Goal: Task Accomplishment & Management: Use online tool/utility

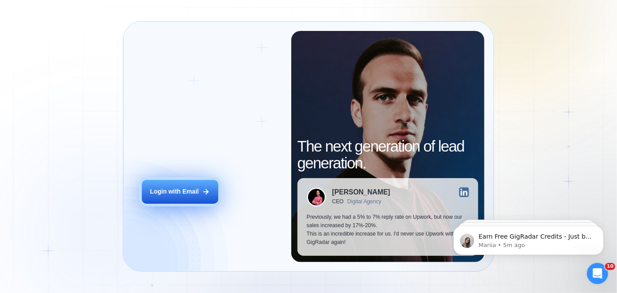
click at [152, 197] on button "Login with Email" at bounding box center [180, 192] width 76 height 24
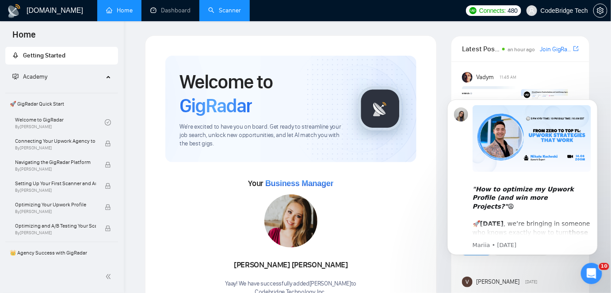
click at [221, 10] on link "Scanner" at bounding box center [224, 11] width 33 height 8
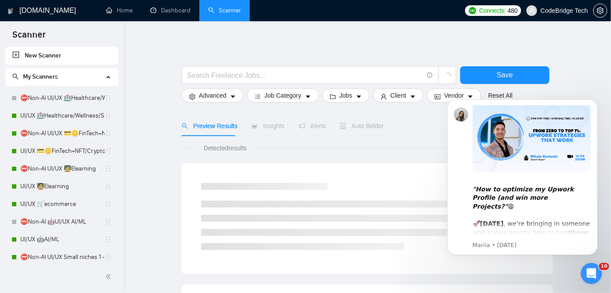
click at [586, 271] on icon "Open Intercom Messenger" at bounding box center [591, 273] width 15 height 15
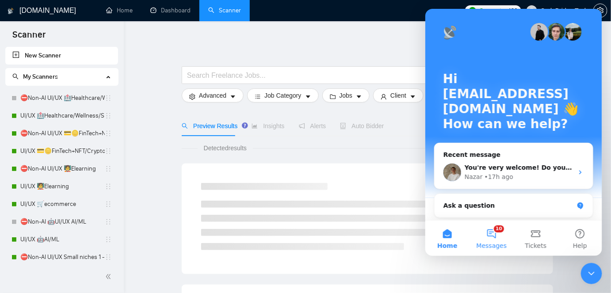
click at [487, 239] on button "10 Messages" at bounding box center [491, 237] width 44 height 35
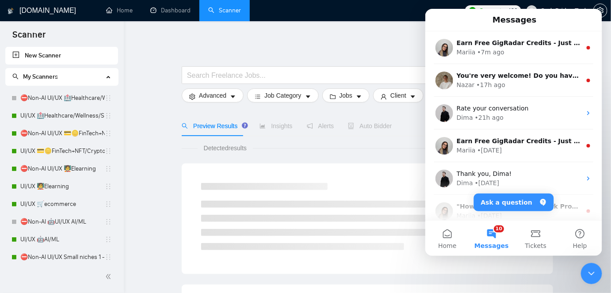
click at [598, 275] on div "Close Intercom Messenger" at bounding box center [590, 272] width 21 height 21
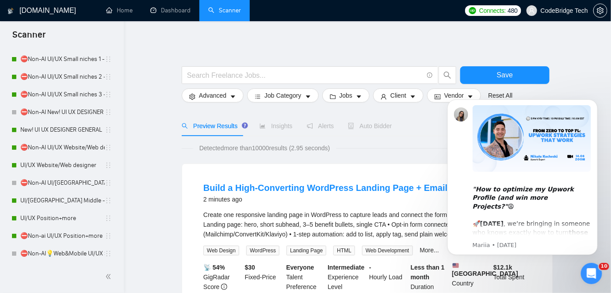
scroll to position [201, 0]
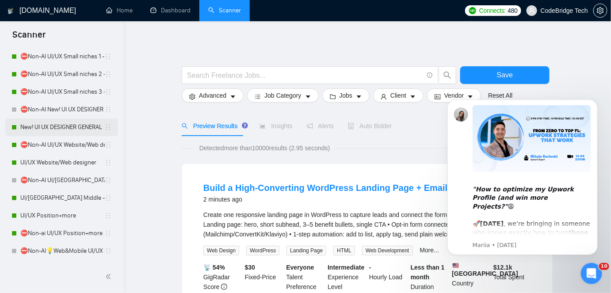
click at [53, 125] on link "New! UI UX DESIGNER GENERAL" at bounding box center [62, 127] width 84 height 18
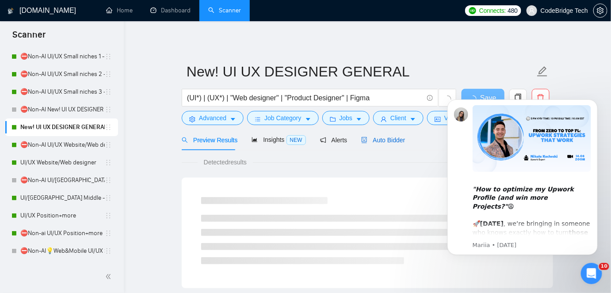
click at [384, 137] on span "Auto Bidder" at bounding box center [383, 140] width 44 height 7
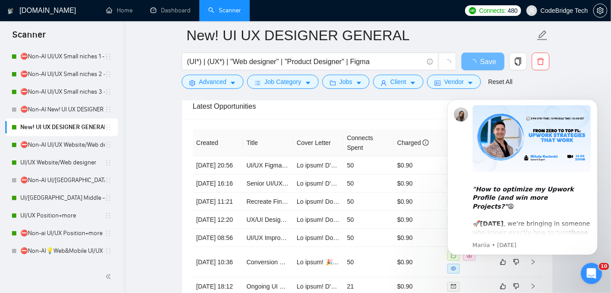
scroll to position [2370, 0]
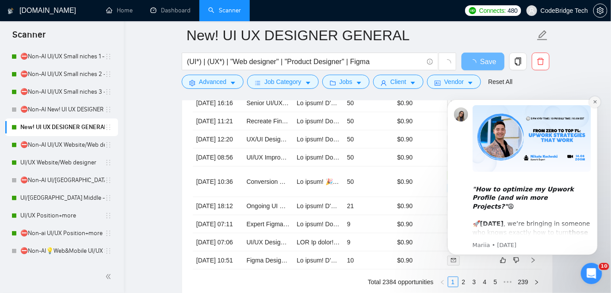
click at [593, 104] on button "Dismiss notification" at bounding box center [594, 101] width 11 height 11
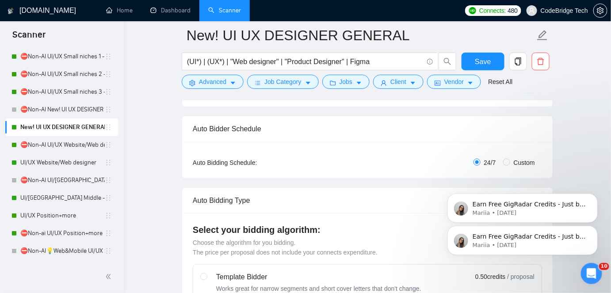
scroll to position [0, 0]
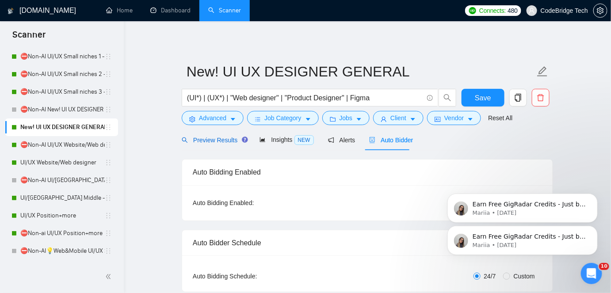
click at [211, 142] on span "Preview Results" at bounding box center [214, 140] width 64 height 7
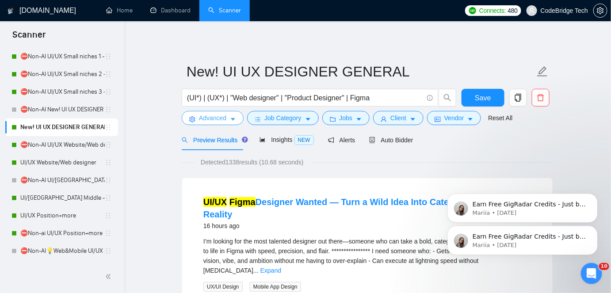
click at [192, 113] on button "Advanced" at bounding box center [213, 118] width 62 height 14
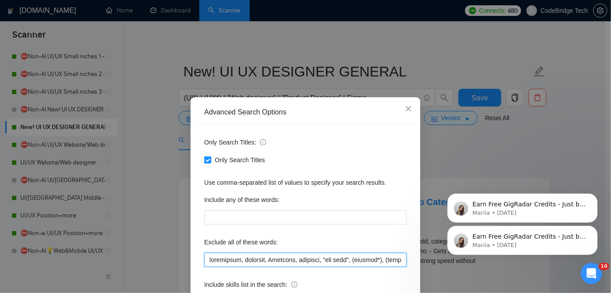
click at [340, 259] on input "text" at bounding box center [305, 260] width 202 height 14
drag, startPoint x: 373, startPoint y: 259, endPoint x: 398, endPoint y: 262, distance: 24.8
click at [395, 262] on input "text" at bounding box center [305, 260] width 202 height 14
click at [398, 260] on input "text" at bounding box center [305, 260] width 202 height 14
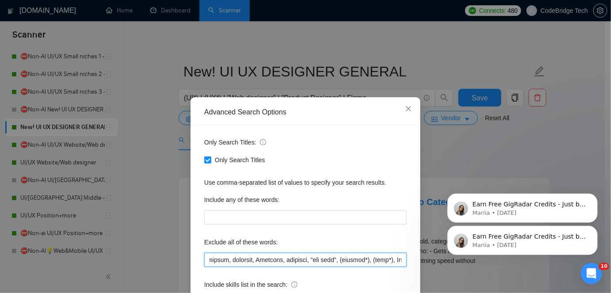
click at [388, 258] on input "text" at bounding box center [305, 260] width 202 height 14
drag, startPoint x: 376, startPoint y: 259, endPoint x: 189, endPoint y: 253, distance: 186.6
click at [190, 253] on div "Advanced Search Options Only Search Titles: Only Search Titles Use comma-separa…" at bounding box center [305, 227] width 230 height 260
click at [241, 256] on input "text" at bounding box center [305, 260] width 202 height 14
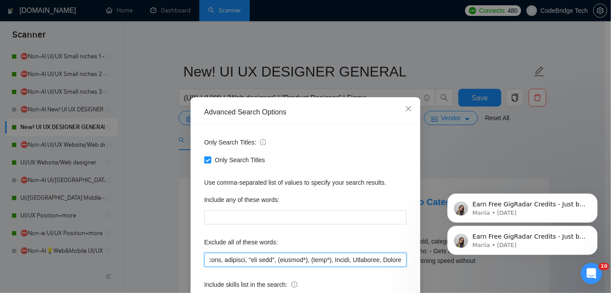
scroll to position [0, 174]
drag, startPoint x: 365, startPoint y: 262, endPoint x: 407, endPoint y: 262, distance: 41.5
click at [407, 262] on div "Only Search Titles: Only Search Titles Use comma-separated list of values to sp…" at bounding box center [306, 228] width 224 height 206
click at [311, 261] on input "text" at bounding box center [305, 260] width 202 height 14
click at [237, 259] on input "text" at bounding box center [305, 260] width 202 height 14
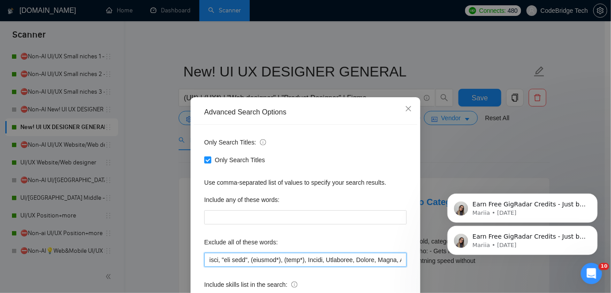
scroll to position [0, 0]
drag, startPoint x: 226, startPoint y: 259, endPoint x: 177, endPoint y: 259, distance: 49.1
click at [177, 259] on div "Advanced Search Options Only Search Titles: Only Search Titles Use comma-separa…" at bounding box center [305, 146] width 611 height 293
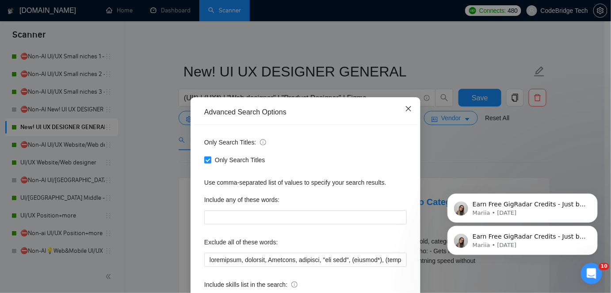
click at [407, 111] on icon "close" at bounding box center [408, 108] width 5 height 5
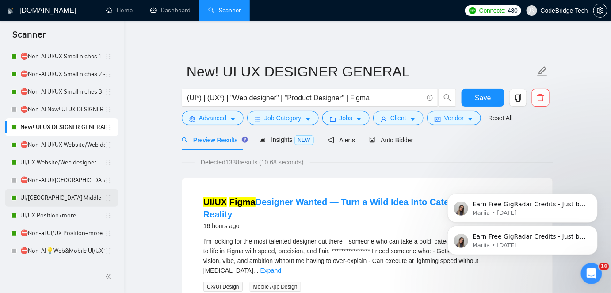
click at [51, 205] on link "UI/UX Middle - US, GERMANY, UK, CANADA, ISRAEL" at bounding box center [62, 198] width 84 height 18
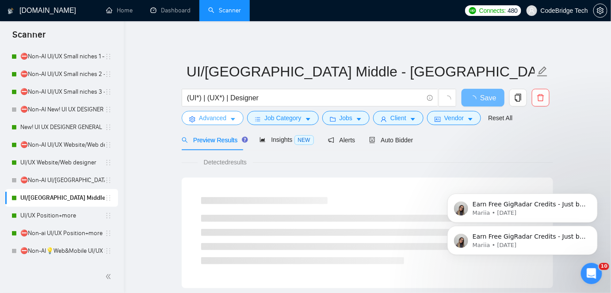
click at [218, 121] on span "Advanced" at bounding box center [212, 118] width 27 height 10
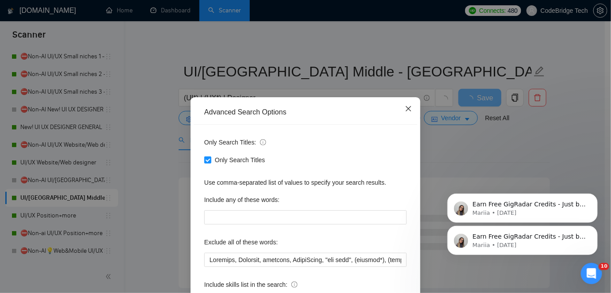
click at [405, 108] on icon "close" at bounding box center [408, 108] width 7 height 7
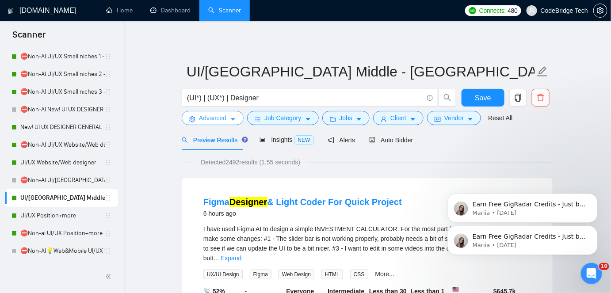
click at [202, 121] on span "Advanced" at bounding box center [212, 118] width 27 height 10
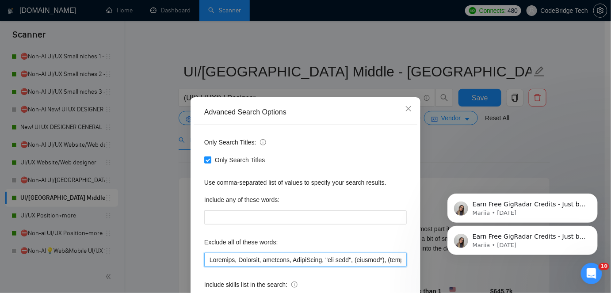
click at [396, 260] on input "text" at bounding box center [305, 260] width 202 height 14
drag, startPoint x: 396, startPoint y: 260, endPoint x: 191, endPoint y: 262, distance: 204.6
click at [194, 262] on div "Only Search Titles: Only Search Titles Use comma-separated list of values to sp…" at bounding box center [306, 228] width 224 height 206
drag, startPoint x: 398, startPoint y: 259, endPoint x: 187, endPoint y: 255, distance: 210.4
click at [190, 255] on div "Advanced Search Options Only Search Titles: Only Search Titles Use comma-separa…" at bounding box center [305, 227] width 230 height 260
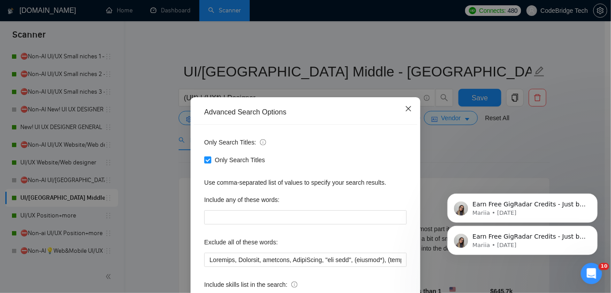
click at [407, 107] on icon "close" at bounding box center [408, 108] width 7 height 7
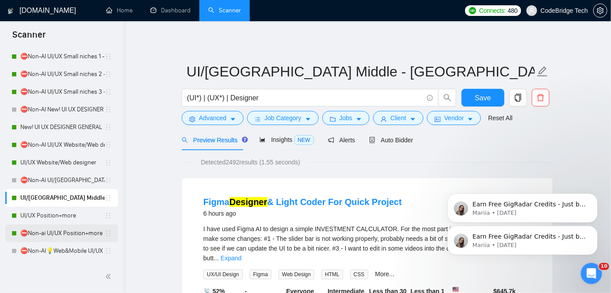
click at [65, 224] on link "UI/UX Position+more" at bounding box center [62, 216] width 84 height 18
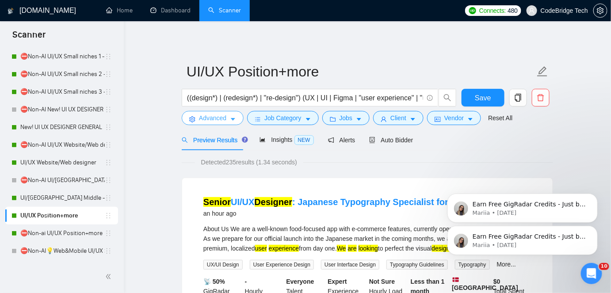
click at [193, 122] on icon "setting" at bounding box center [192, 119] width 6 height 6
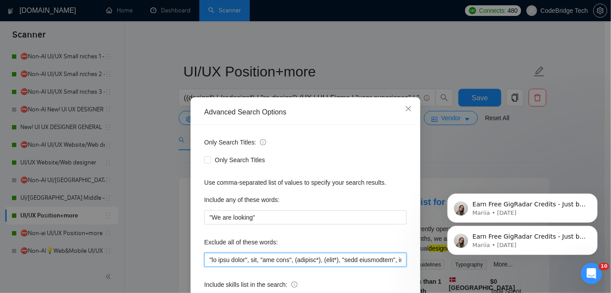
click at [205, 258] on input "text" at bounding box center [305, 260] width 202 height 14
paste input "Airtable, Wearable, hardware, SmartSuite, "hub spot", (hubspot*), (icon*),"
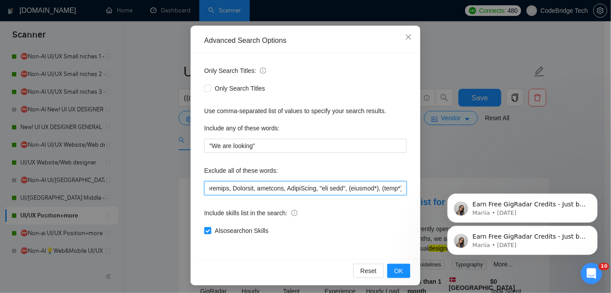
scroll to position [74, 0]
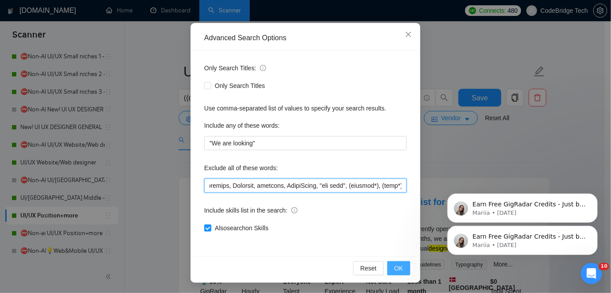
type input "Airtable, Wearable, hardware, SmartSuite, "hub spot", (hubspot*), (icon*),"go h…"
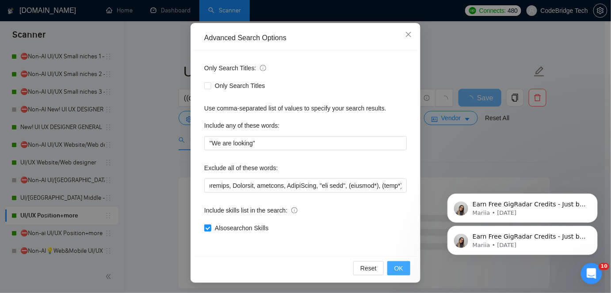
click at [398, 263] on span "OK" at bounding box center [398, 268] width 9 height 10
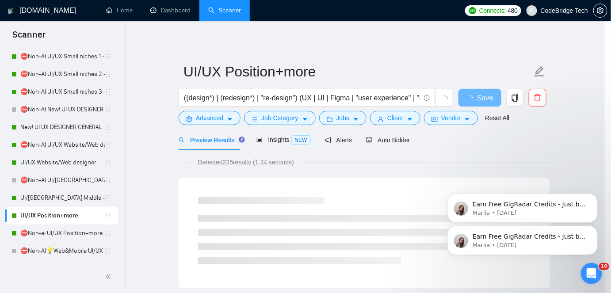
scroll to position [30, 0]
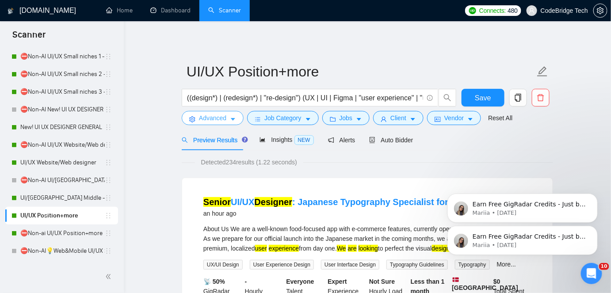
click at [205, 119] on span "Advanced" at bounding box center [212, 118] width 27 height 10
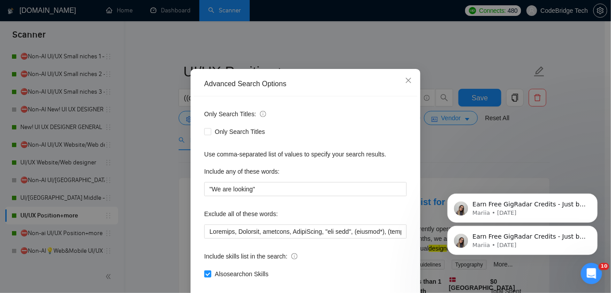
scroll to position [40, 0]
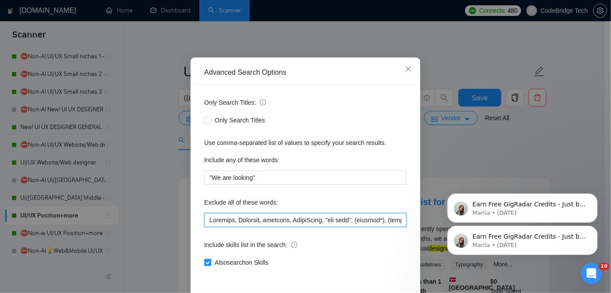
click at [371, 217] on input "text" at bounding box center [305, 220] width 202 height 14
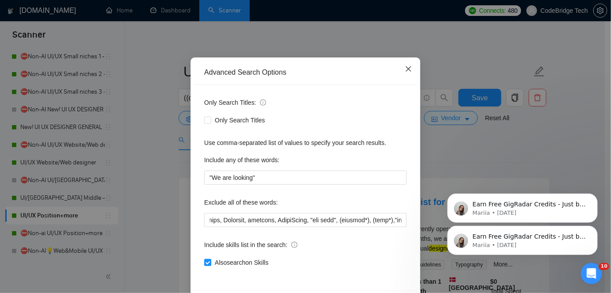
click at [412, 69] on span "Close" at bounding box center [408, 69] width 24 height 24
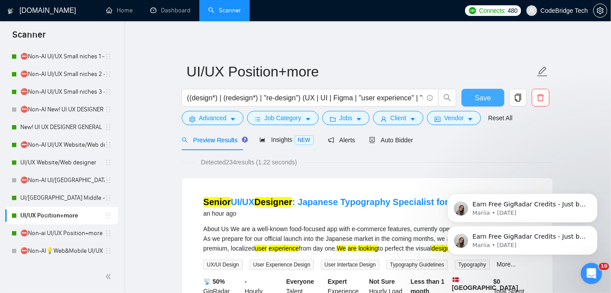
click at [466, 95] on button "Save" at bounding box center [482, 98] width 43 height 18
click at [44, 232] on link "⛔Non-ai UI/UX Position+more" at bounding box center [62, 233] width 84 height 18
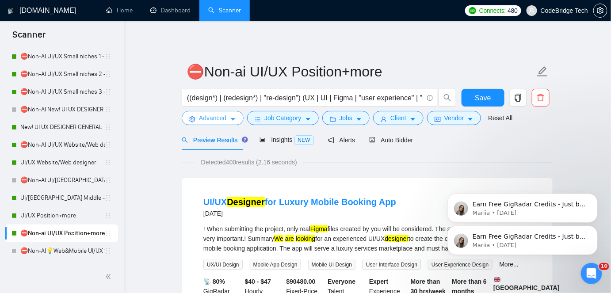
click at [199, 117] on span "Advanced" at bounding box center [212, 118] width 27 height 10
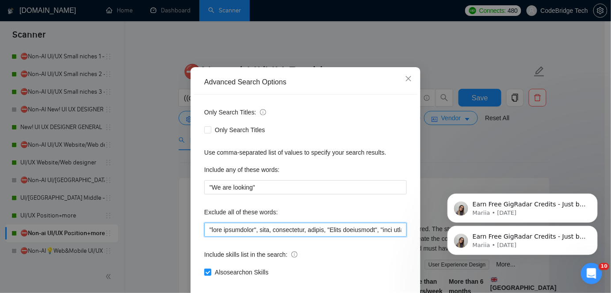
click at [205, 237] on input "text" at bounding box center [305, 230] width 202 height 14
paste input "Airtable, Wearable, hardware, SmartSuite, "hub spot", (hubspot*), (icon*),"
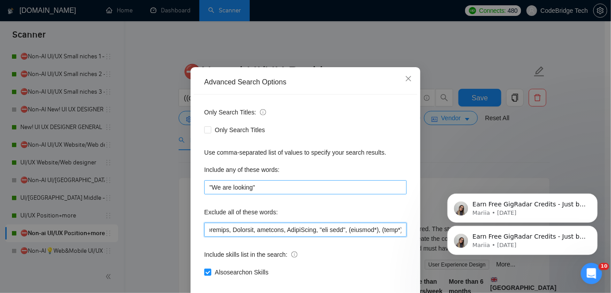
scroll to position [74, 0]
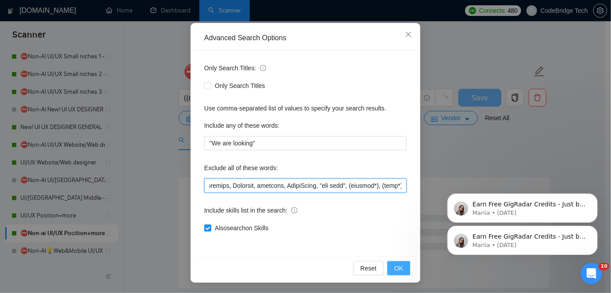
type input "Airtable, Wearable, hardware, SmartSuite, "hub spot", (hubspot*), (icon*),"fast…"
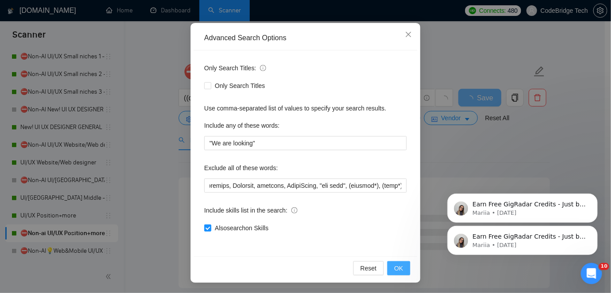
scroll to position [0, 0]
click at [394, 268] on span "OK" at bounding box center [398, 268] width 9 height 10
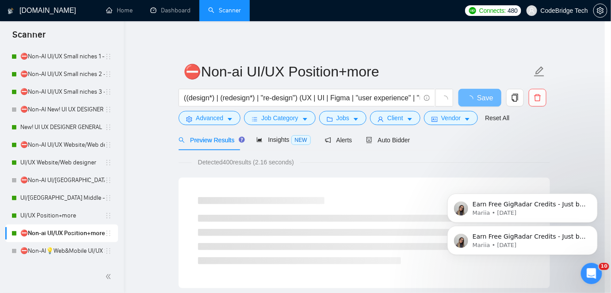
scroll to position [30, 0]
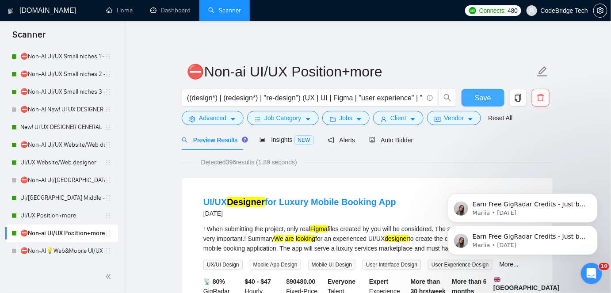
click at [467, 96] on button "Save" at bounding box center [482, 98] width 43 height 18
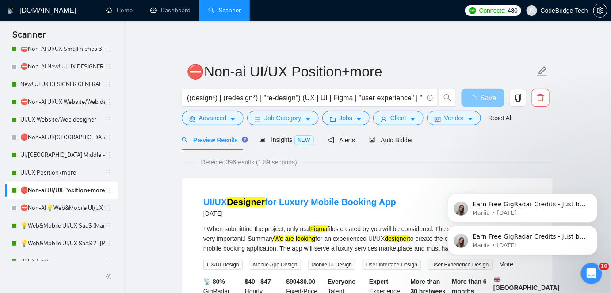
scroll to position [281, 0]
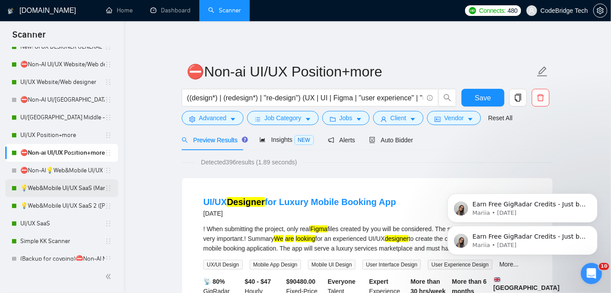
drag, startPoint x: 65, startPoint y: 184, endPoint x: 189, endPoint y: 105, distance: 147.8
click at [65, 184] on link "💡Web&Mobile UI/UX SaaS (Mariia)" at bounding box center [62, 188] width 84 height 18
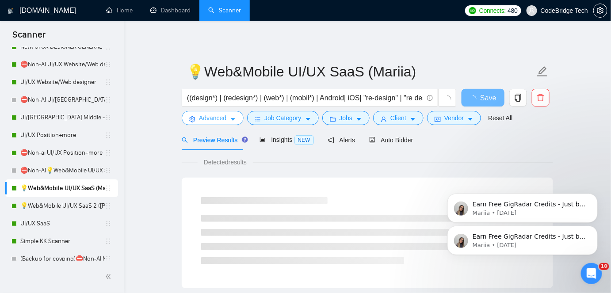
click at [217, 118] on span "Advanced" at bounding box center [212, 118] width 27 height 10
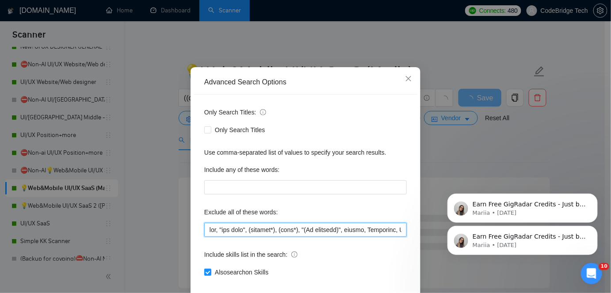
drag, startPoint x: 258, startPoint y: 261, endPoint x: 195, endPoint y: 252, distance: 63.3
click at [195, 252] on div "Only Search Titles: Only Search Titles Use comma-separated list of values to sp…" at bounding box center [306, 198] width 224 height 206
click at [228, 237] on input "text" at bounding box center [305, 230] width 202 height 14
click at [209, 237] on input "text" at bounding box center [305, 230] width 202 height 14
click at [205, 237] on input "text" at bounding box center [305, 230] width 202 height 14
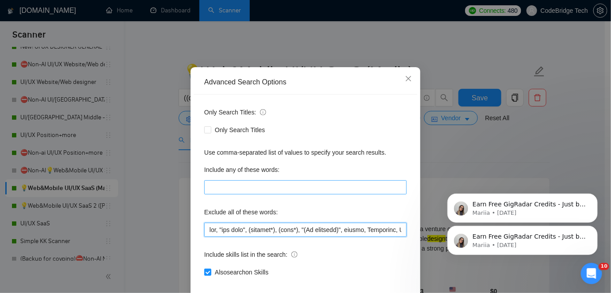
paste input "Airtable, Wearable, hardware, SmartSuite,"
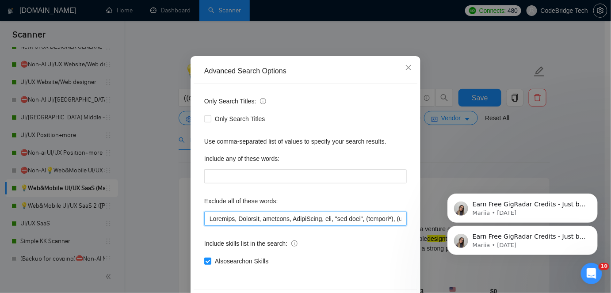
scroll to position [74, 0]
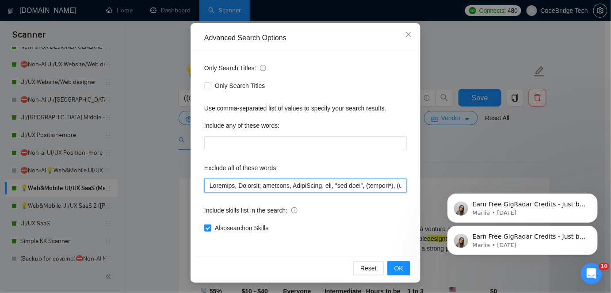
type input "Airtable, Wearable, hardware, SmartSuite, ghl, "hub spot", (hubspot*), (icon*),…"
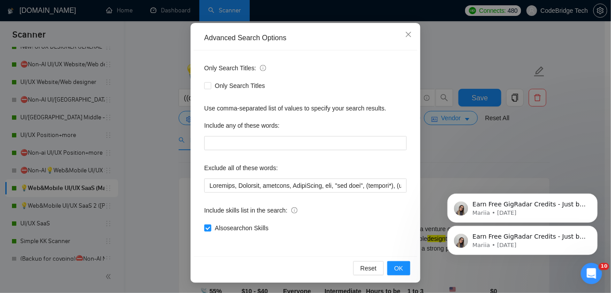
click at [394, 275] on div "Reset OK" at bounding box center [306, 267] width 224 height 23
click at [396, 271] on span "OK" at bounding box center [398, 268] width 9 height 10
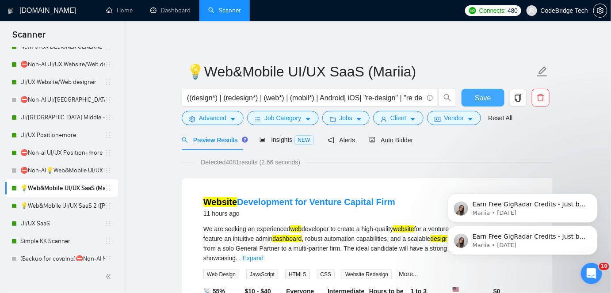
click at [481, 95] on span "Save" at bounding box center [483, 97] width 16 height 11
click at [67, 202] on link "💡Web&Mobile UI/UX SaaS 2 (Mariia)" at bounding box center [62, 206] width 84 height 18
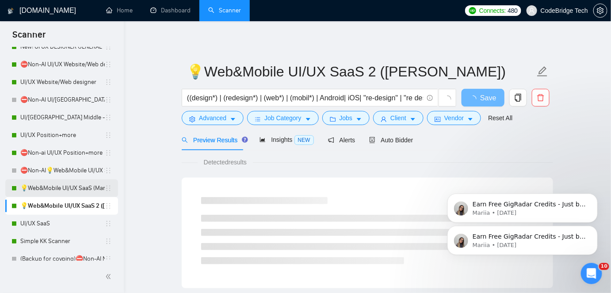
click at [42, 187] on link "💡Web&Mobile UI/UX SaaS (Mariia)" at bounding box center [62, 188] width 84 height 18
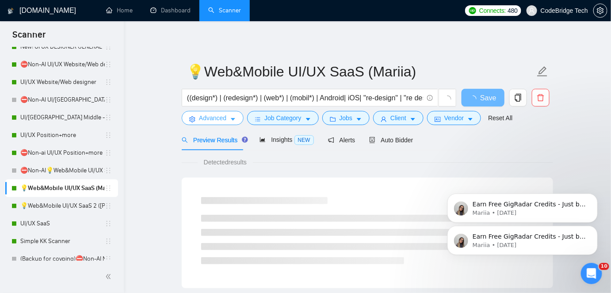
click at [218, 113] on span "Advanced" at bounding box center [212, 118] width 27 height 10
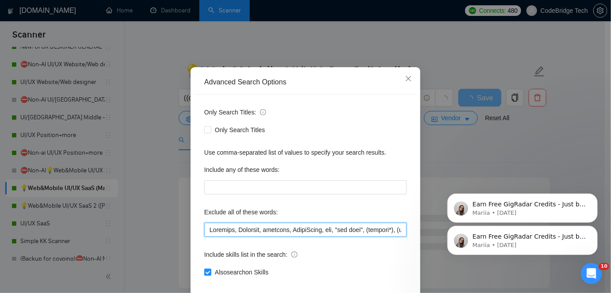
click at [397, 237] on input "text" at bounding box center [305, 230] width 202 height 14
click at [317, 237] on input "text" at bounding box center [305, 230] width 202 height 14
drag, startPoint x: 319, startPoint y: 259, endPoint x: 195, endPoint y: 256, distance: 123.3
click at [195, 256] on div "Only Search Titles: Only Search Titles Use comma-separated list of values to sp…" at bounding box center [306, 198] width 224 height 206
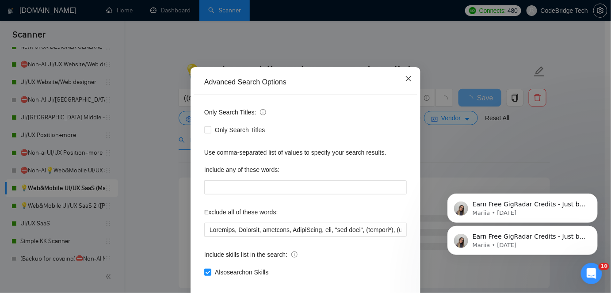
click at [405, 82] on icon "close" at bounding box center [408, 78] width 7 height 7
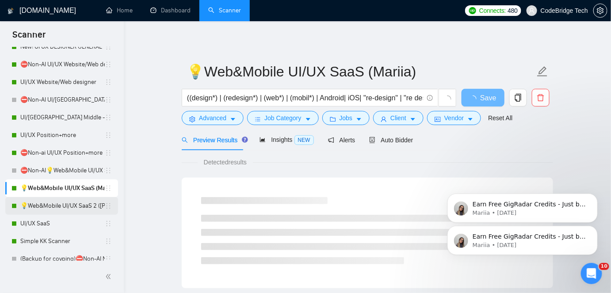
click at [80, 207] on link "💡Web&Mobile UI/UX SaaS 2 (Mariia)" at bounding box center [62, 206] width 84 height 18
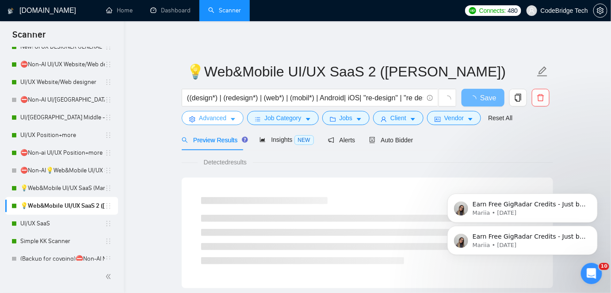
click at [206, 119] on span "Advanced" at bounding box center [212, 118] width 27 height 10
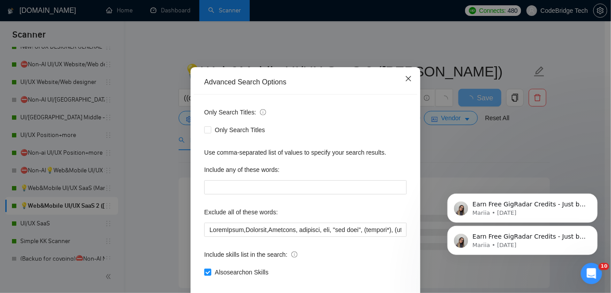
click at [409, 91] on span "Close" at bounding box center [408, 79] width 24 height 24
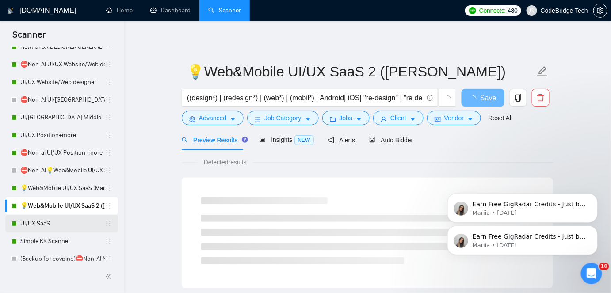
click at [67, 228] on link "UI/UX SaaS" at bounding box center [62, 224] width 84 height 18
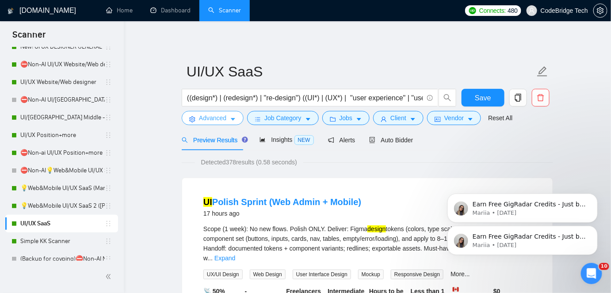
click at [211, 117] on span "Advanced" at bounding box center [212, 118] width 27 height 10
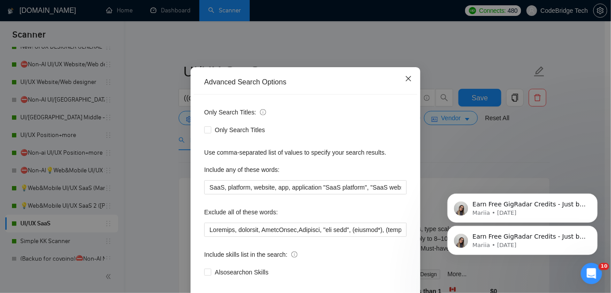
click at [409, 82] on icon "close" at bounding box center [408, 78] width 7 height 7
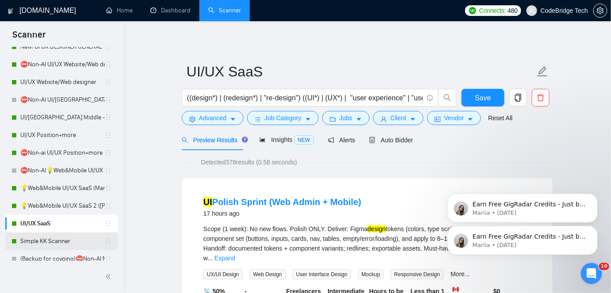
click at [39, 241] on link "Simple KK Scanner" at bounding box center [62, 241] width 84 height 18
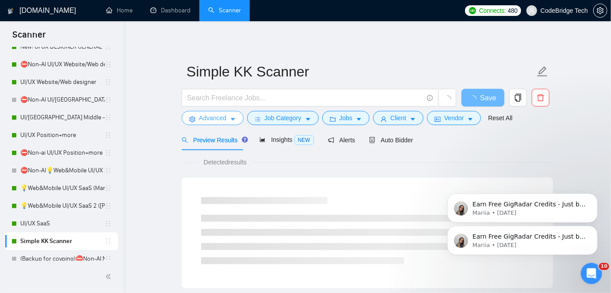
click at [211, 117] on span "Advanced" at bounding box center [212, 118] width 27 height 10
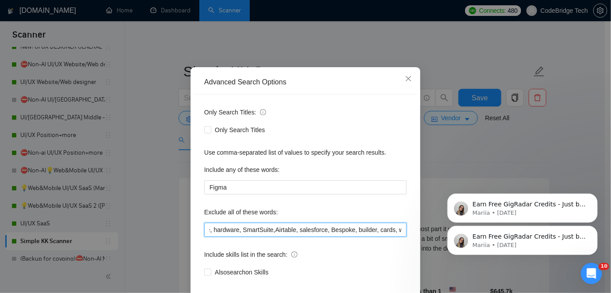
scroll to position [0, 129]
drag, startPoint x: 396, startPoint y: 258, endPoint x: 404, endPoint y: 257, distance: 8.4
click at [404, 257] on div "Only Search Titles: Only Search Titles Use comma-separated list of values to sp…" at bounding box center [306, 198] width 224 height 206
click at [375, 237] on input "Wearable, hardware, SmartSuite,Airtable, salesforce, Bespoke, builder, cards, w…" at bounding box center [305, 230] width 202 height 14
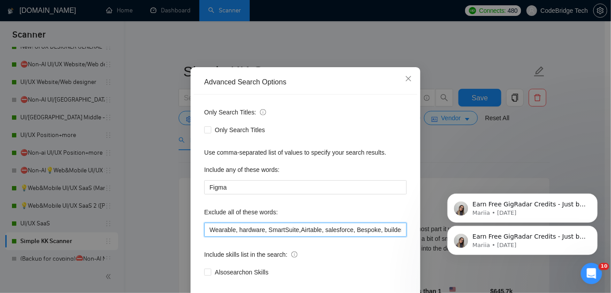
drag, startPoint x: 209, startPoint y: 258, endPoint x: 184, endPoint y: 261, distance: 25.8
click at [184, 261] on div "Advanced Search Options Only Search Titles: Only Search Titles Use comma-separa…" at bounding box center [305, 146] width 611 height 293
click at [204, 237] on input "Wearable, hardware, SmartSuite,Airtable, salesforce, Bespoke, builder, cards, w…" at bounding box center [305, 230] width 202 height 14
paste input ""hub spot", (hubspot*), (icon*),"
click at [206, 237] on input ""hub spot", (hubspot*), (icon*),Wearable, hardware, SmartSuite,Airtable, salesf…" at bounding box center [305, 230] width 202 height 14
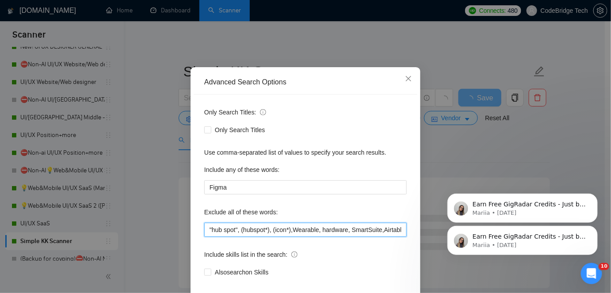
click at [209, 237] on input ""hub spot", (hubspot*), (icon*),Wearable, hardware, SmartSuite,Airtable, salesf…" at bounding box center [305, 230] width 202 height 14
click at [207, 237] on input ""hub spot", (hubspot*), (icon*),Wearable, hardware, SmartSuite,Airtable, salesf…" at bounding box center [305, 230] width 202 height 14
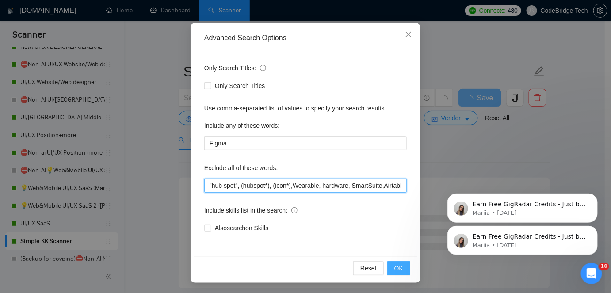
type input ""hub spot", (hubspot*), (icon*),Wearable, hardware, SmartSuite,Airtable, salesf…"
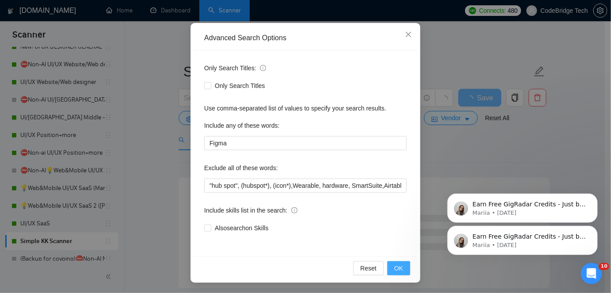
click at [407, 261] on button "OK" at bounding box center [398, 268] width 23 height 14
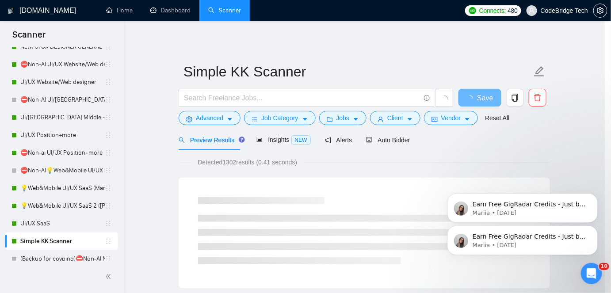
scroll to position [30, 0]
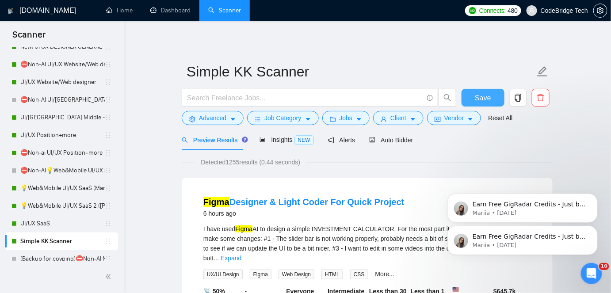
click at [474, 99] on button "Save" at bounding box center [482, 98] width 43 height 18
click at [60, 221] on link "UI/UX SaaS" at bounding box center [62, 224] width 84 height 18
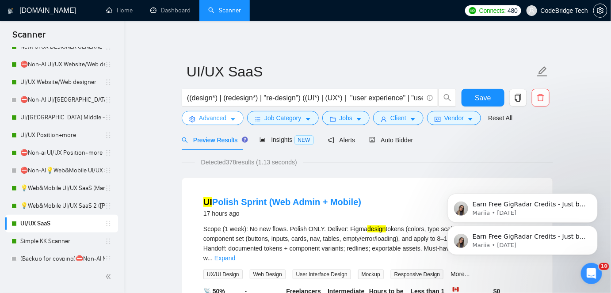
click at [235, 122] on icon "caret-down" at bounding box center [233, 119] width 6 height 6
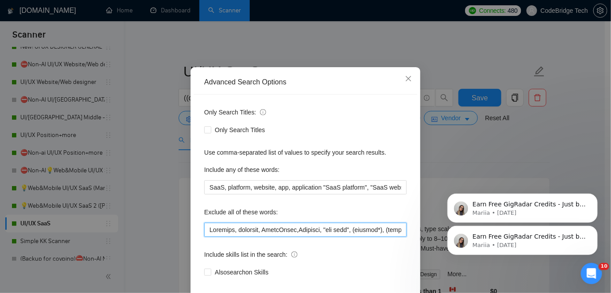
click at [204, 237] on input "text" at bounding box center [305, 230] width 202 height 14
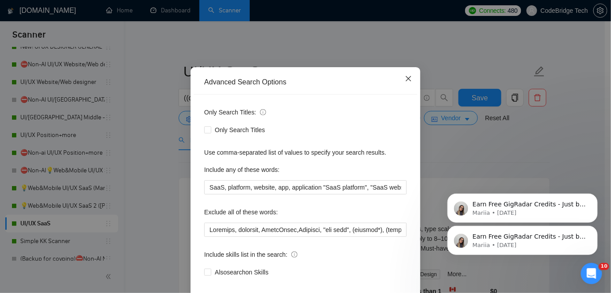
click at [403, 91] on span "Close" at bounding box center [408, 79] width 24 height 24
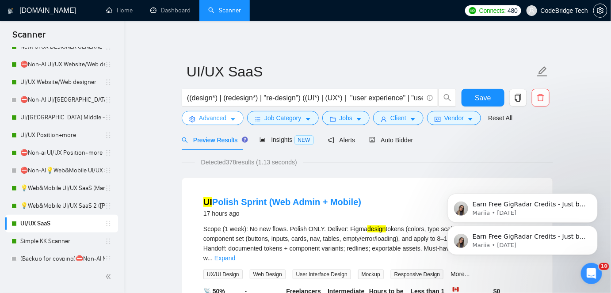
click at [219, 122] on span "Advanced" at bounding box center [212, 118] width 27 height 10
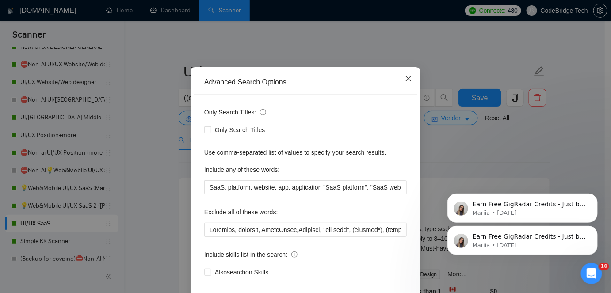
click at [406, 81] on icon "close" at bounding box center [408, 78] width 5 height 5
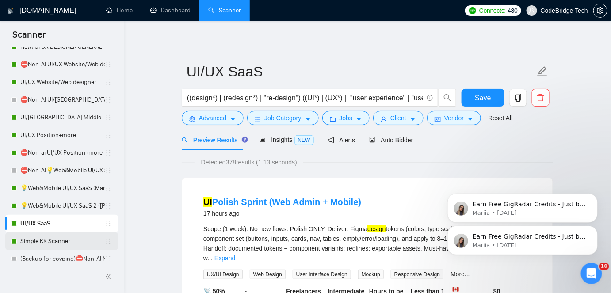
click at [60, 240] on link "Simple KK Scanner" at bounding box center [62, 241] width 84 height 18
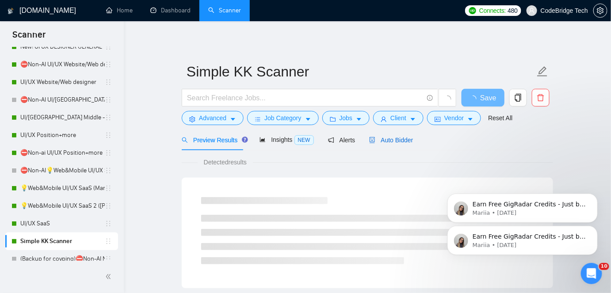
click at [408, 141] on span "Auto Bidder" at bounding box center [391, 140] width 44 height 7
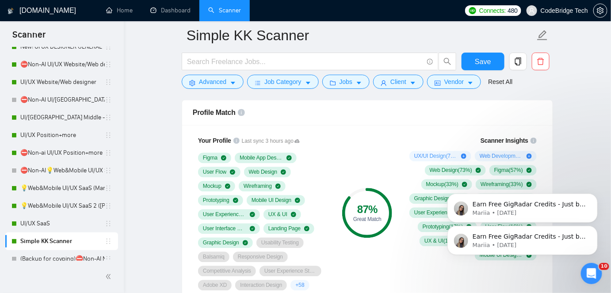
scroll to position [562, 0]
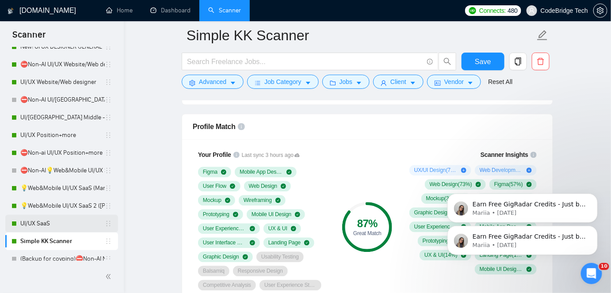
click at [67, 220] on link "UI/UX SaaS" at bounding box center [62, 224] width 84 height 18
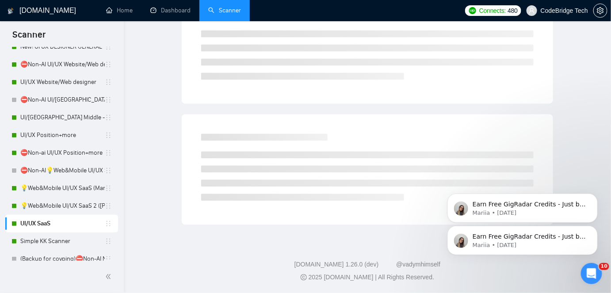
scroll to position [29, 0]
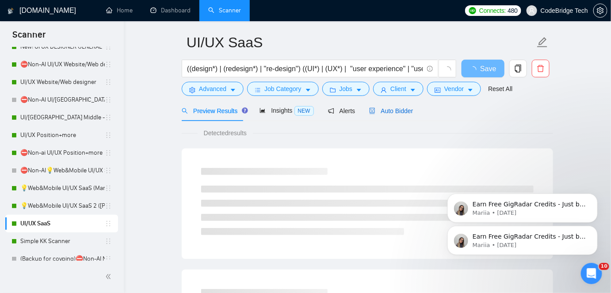
click at [374, 109] on span "Auto Bidder" at bounding box center [391, 110] width 44 height 7
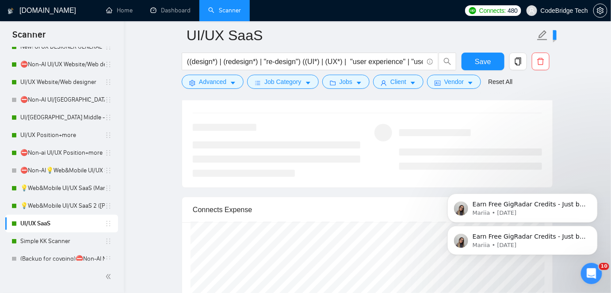
scroll to position [1958, 0]
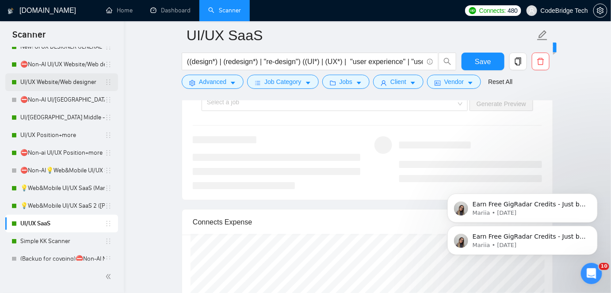
click at [80, 83] on link "UI/UX Website/Web designer" at bounding box center [62, 82] width 84 height 18
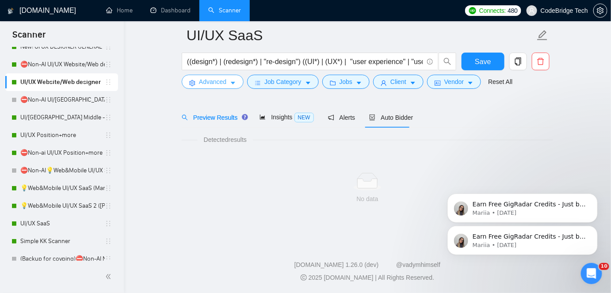
scroll to position [29, 0]
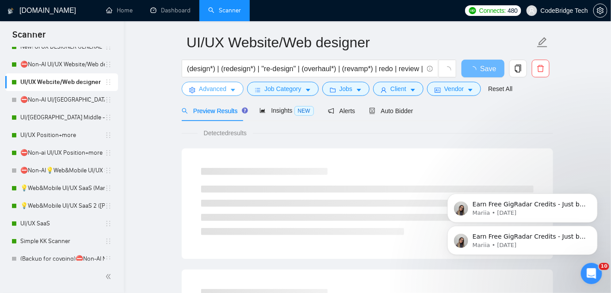
click at [186, 84] on button "Advanced" at bounding box center [213, 89] width 62 height 14
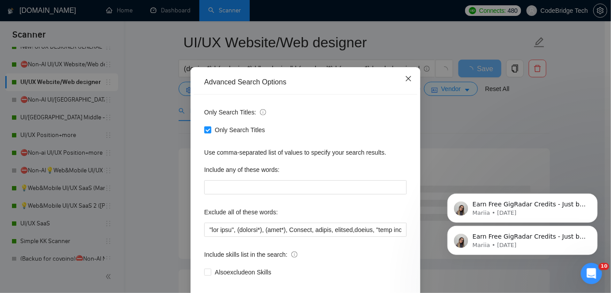
click at [403, 91] on span "Close" at bounding box center [408, 79] width 24 height 24
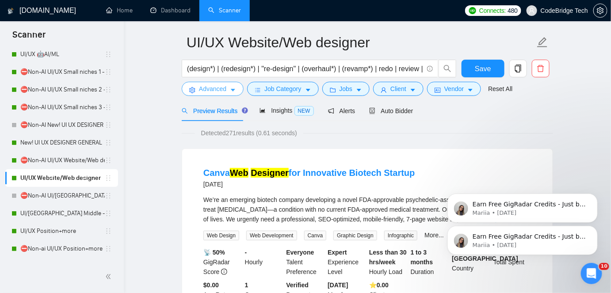
scroll to position [80, 0]
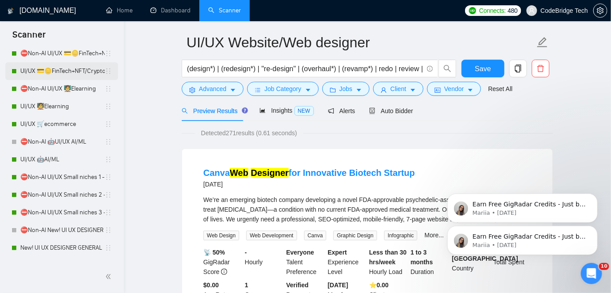
click at [57, 71] on link "UI/UX 💳🪙FinTech+NFT/Crypto/Blockchain/Casino" at bounding box center [62, 71] width 84 height 18
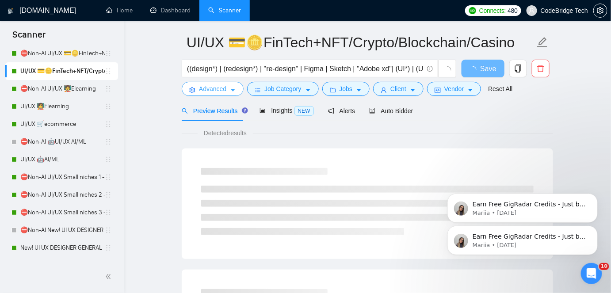
click at [206, 93] on button "Advanced" at bounding box center [213, 89] width 62 height 14
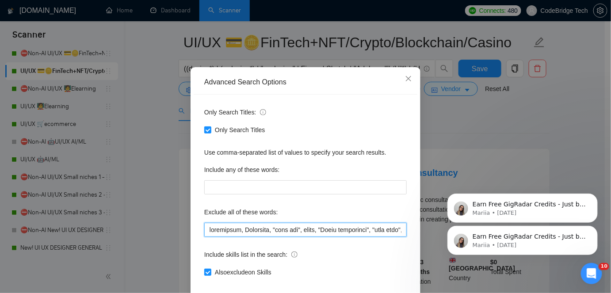
click at [204, 237] on input "text" at bounding box center [305, 230] width 202 height 14
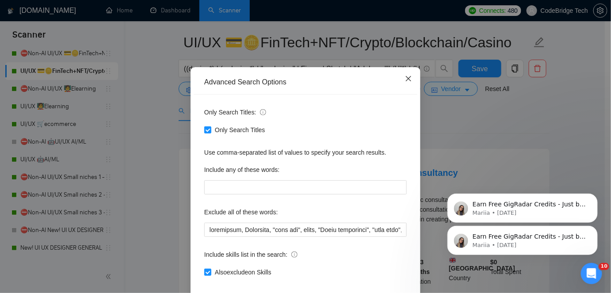
click at [401, 91] on span "Close" at bounding box center [408, 79] width 24 height 24
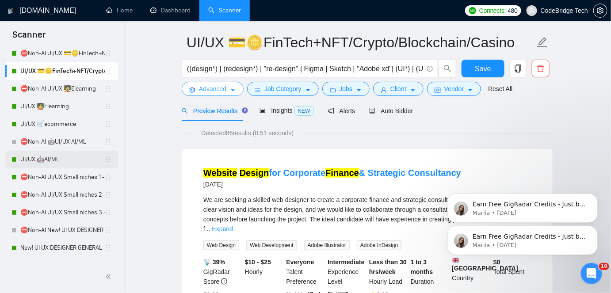
scroll to position [201, 0]
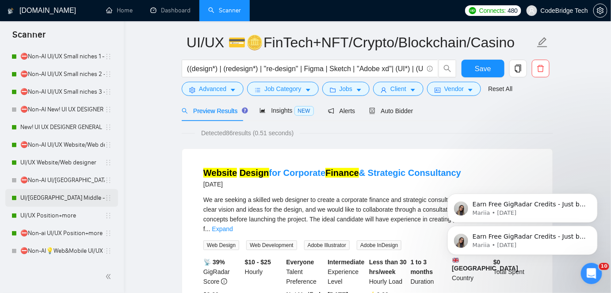
click at [61, 199] on link "UI/UX Middle - US, GERMANY, UK, CANADA, ISRAEL" at bounding box center [62, 198] width 84 height 18
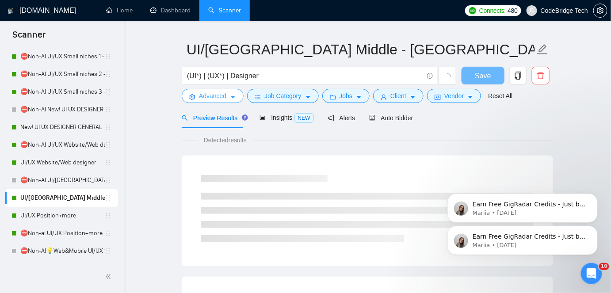
scroll to position [29, 0]
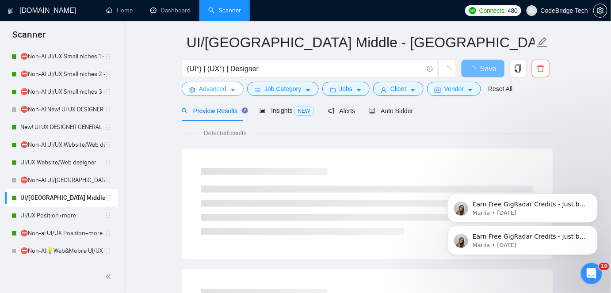
click at [223, 94] on button "Advanced" at bounding box center [213, 89] width 62 height 14
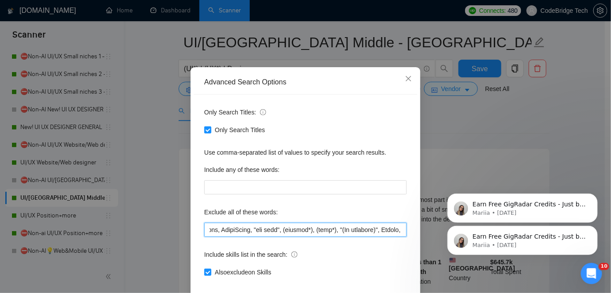
scroll to position [0, 99]
drag, startPoint x: 205, startPoint y: 258, endPoint x: 305, endPoint y: 262, distance: 100.0
click at [305, 237] on input "text" at bounding box center [305, 230] width 202 height 14
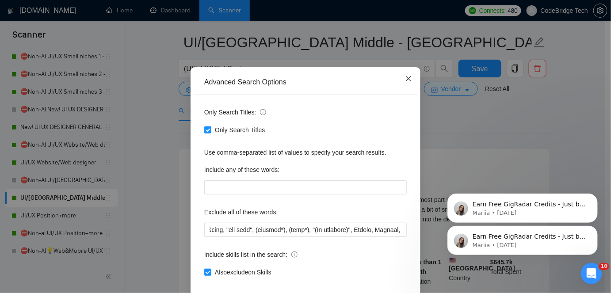
click at [402, 91] on span "Close" at bounding box center [408, 79] width 24 height 24
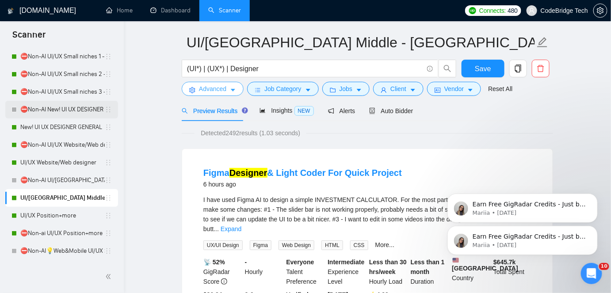
scroll to position [80, 0]
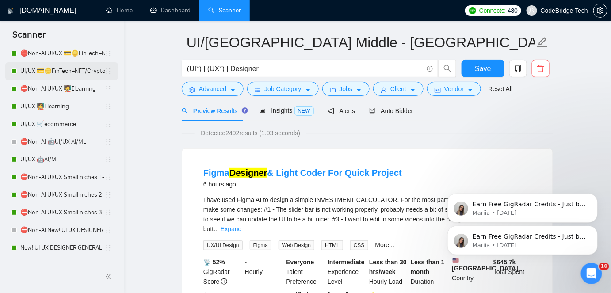
click at [81, 72] on link "UI/UX 💳🪙FinTech+NFT/Crypto/Blockchain/Casino" at bounding box center [62, 71] width 84 height 18
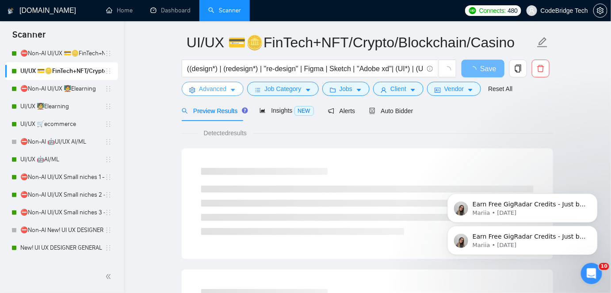
click at [197, 92] on button "Advanced" at bounding box center [213, 89] width 62 height 14
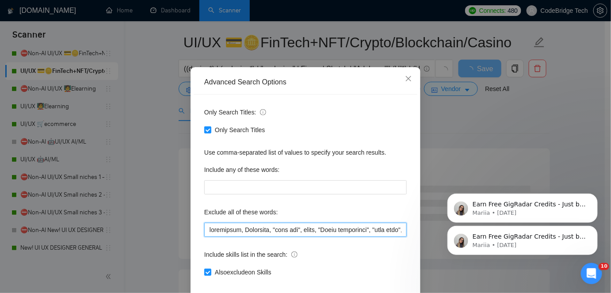
click at [388, 237] on input "text" at bounding box center [305, 230] width 202 height 14
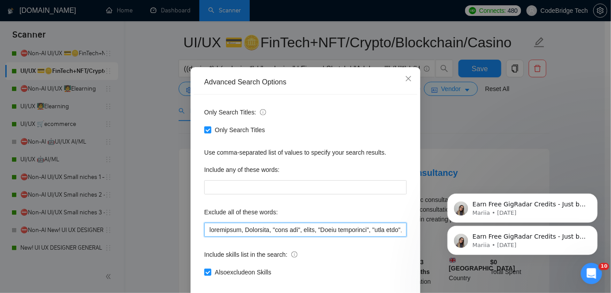
click at [399, 237] on input "text" at bounding box center [305, 230] width 202 height 14
click at [204, 237] on input "text" at bounding box center [305, 230] width 202 height 14
paste input "Airtable, Wearable, hardware, SmartSuite, "hub spot", (hubspot*), (icon*),"
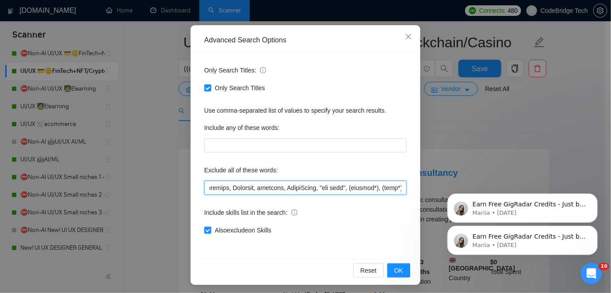
scroll to position [74, 0]
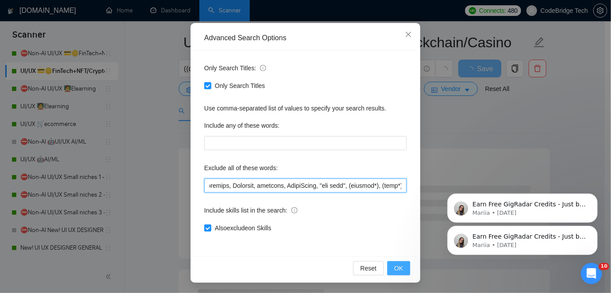
type input "Airtable, Wearable, hardware, SmartSuite, "hub spot", (hubspot*), (icon*),power…"
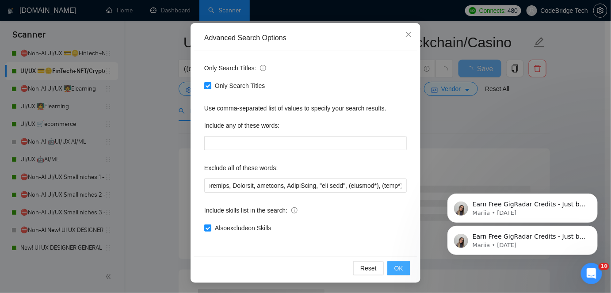
click at [395, 271] on span "OK" at bounding box center [398, 268] width 9 height 10
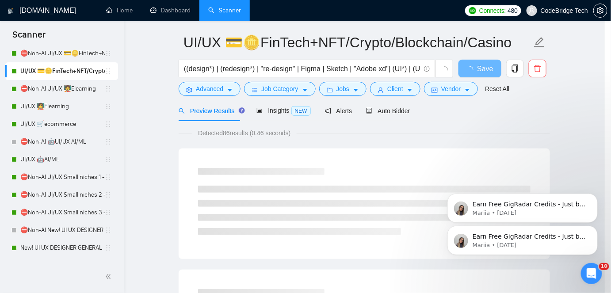
scroll to position [30, 0]
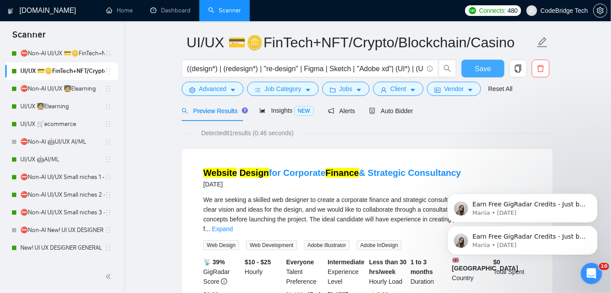
click at [468, 64] on button "Save" at bounding box center [482, 69] width 43 height 18
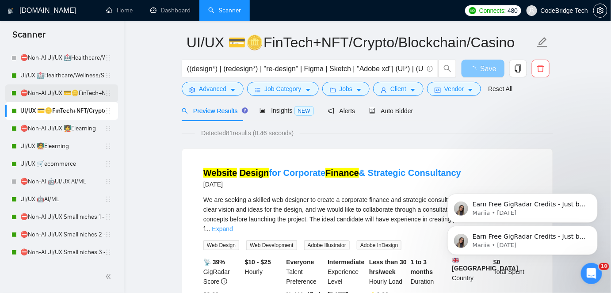
scroll to position [40, 0]
click at [80, 91] on link "⛔Non-AI UI/UX 💳🪙FinTech+NFT/Crypto/Blockchain/Casino" at bounding box center [62, 94] width 84 height 18
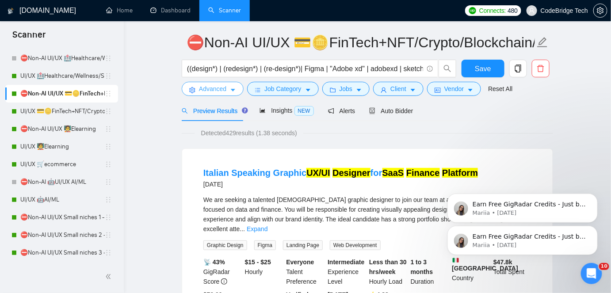
click at [230, 92] on icon "caret-down" at bounding box center [233, 90] width 6 height 6
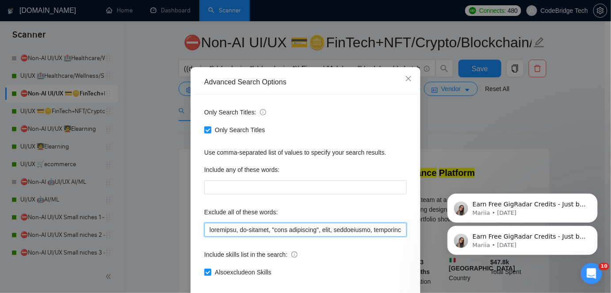
click at [206, 237] on input "text" at bounding box center [305, 230] width 202 height 14
click at [224, 237] on input "text" at bounding box center [305, 230] width 202 height 14
click at [216, 237] on input "text" at bounding box center [305, 230] width 202 height 14
click at [205, 237] on input "text" at bounding box center [305, 230] width 202 height 14
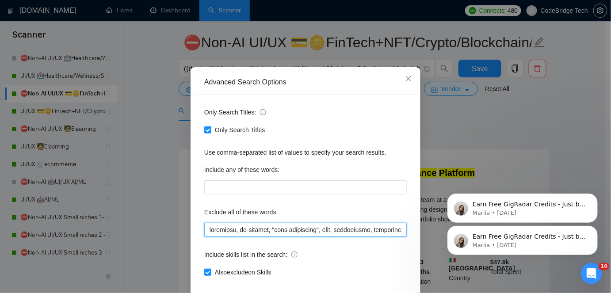
paste input "Airtable, Wearable, hardware, SmartSuite, "hub spot", (hubspot*), (icon*),"
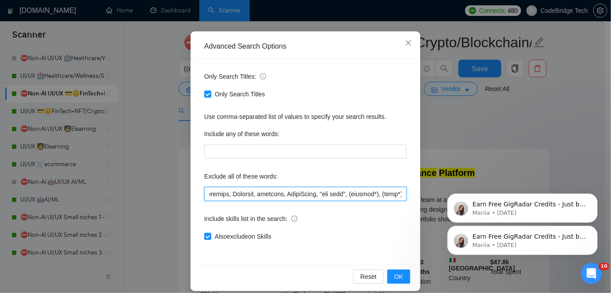
scroll to position [74, 0]
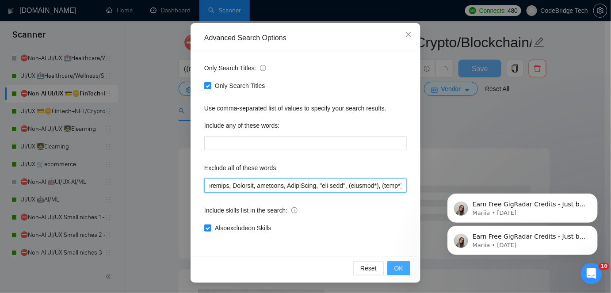
type input "Airtable, Wearable, hardware, SmartSuite, "hub spot", (hubspot*), (icon*),wordp…"
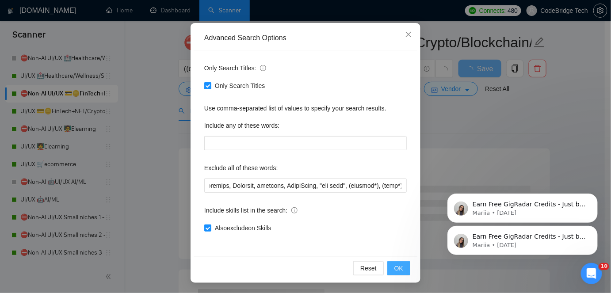
click at [388, 263] on button "OK" at bounding box center [398, 268] width 23 height 14
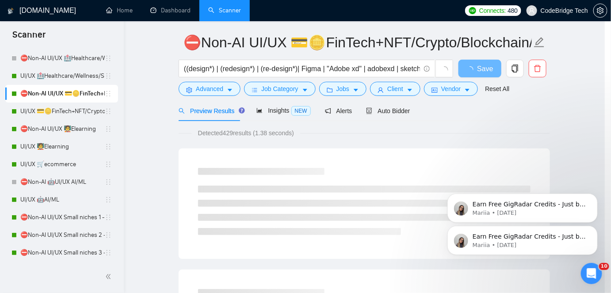
scroll to position [30, 0]
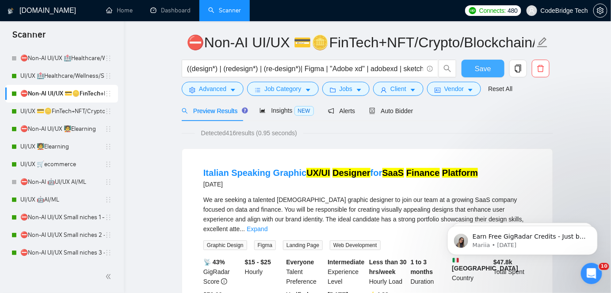
click at [484, 63] on span "Save" at bounding box center [483, 68] width 16 height 11
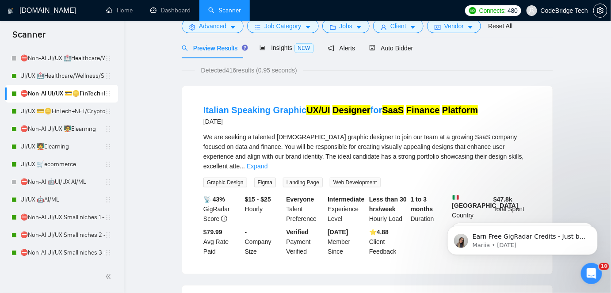
scroll to position [0, 0]
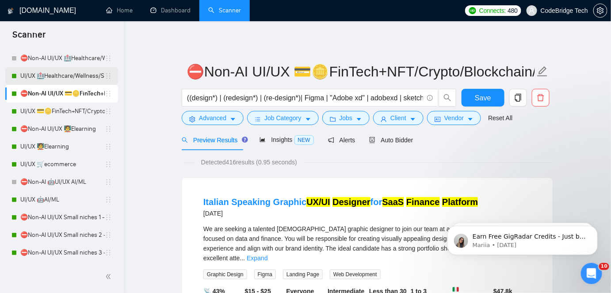
click at [72, 77] on link "UI/UX 🏥Healthcare/Wellness/Sports/Fitness" at bounding box center [62, 76] width 84 height 18
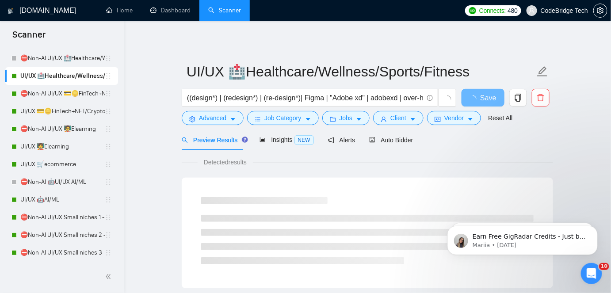
click at [214, 126] on form "UI/UX 🏥Healthcare/Wellness/Sports/Fitness ((design*) | (redesign*) | (re-design…" at bounding box center [367, 93] width 371 height 72
click at [221, 106] on span "((design*) | (redesign*) | (re-design*)| Figma | "Adobe xd" | adobexd | over-ha…" at bounding box center [310, 98] width 256 height 18
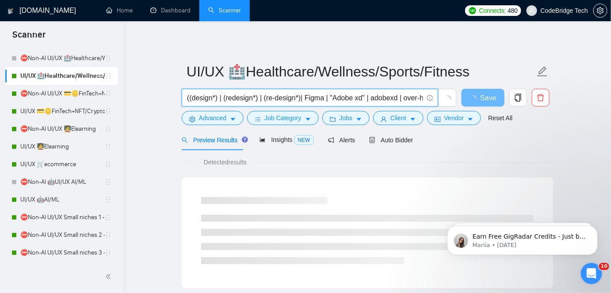
scroll to position [0, 2168]
click at [221, 116] on span "Advanced" at bounding box center [212, 118] width 27 height 10
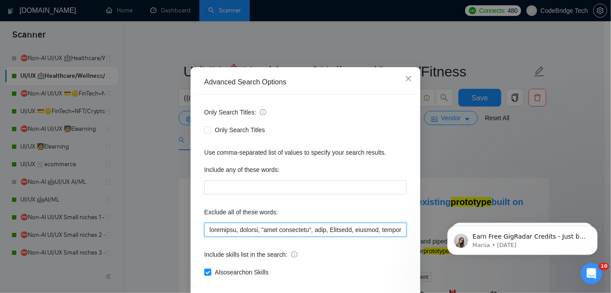
click at [207, 237] on input "text" at bounding box center [305, 230] width 202 height 14
paste input "Airtable, Wearable, hardware, SmartSuite, "hub spot", (hubspot*), (icon*),"
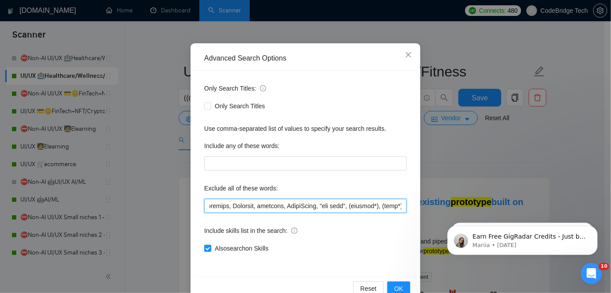
scroll to position [74, 0]
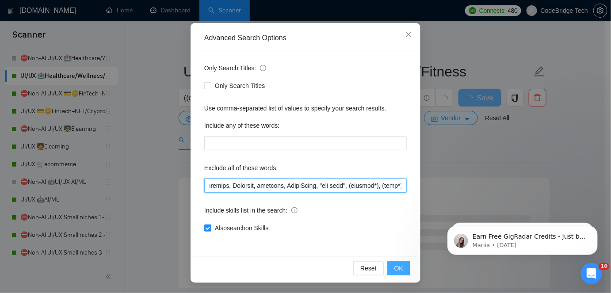
type input "Airtable, Wearable, hardware, SmartSuite, "hub spot", (hubspot*), (icon*),wordp…"
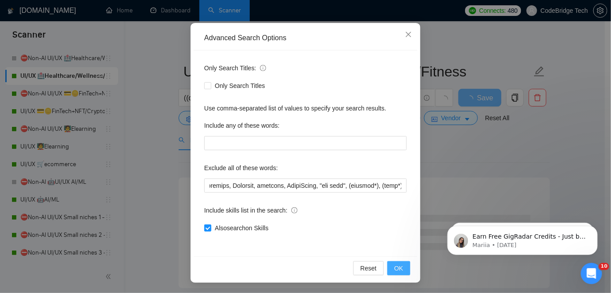
click at [394, 265] on span "OK" at bounding box center [398, 268] width 9 height 10
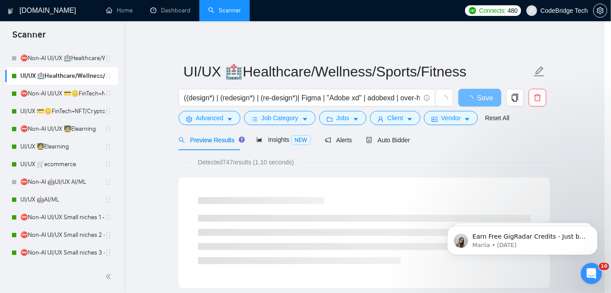
scroll to position [30, 0]
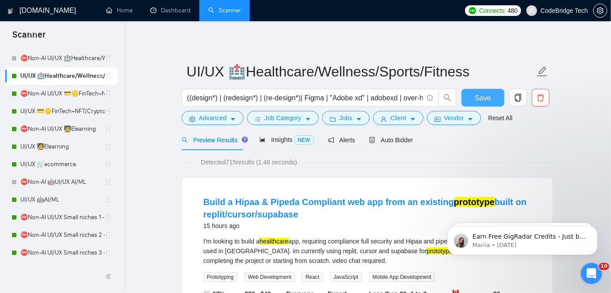
click at [474, 97] on button "Save" at bounding box center [482, 98] width 43 height 18
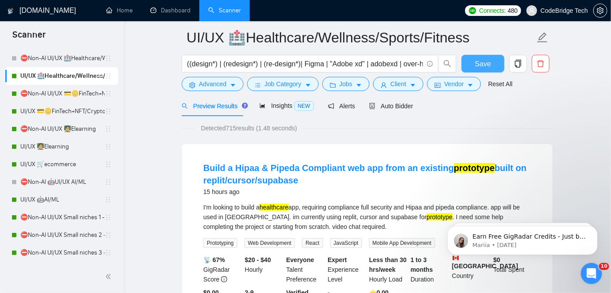
scroll to position [0, 0]
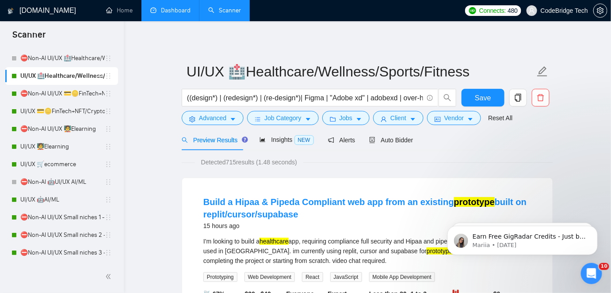
click at [161, 14] on link "Dashboard" at bounding box center [170, 11] width 40 height 8
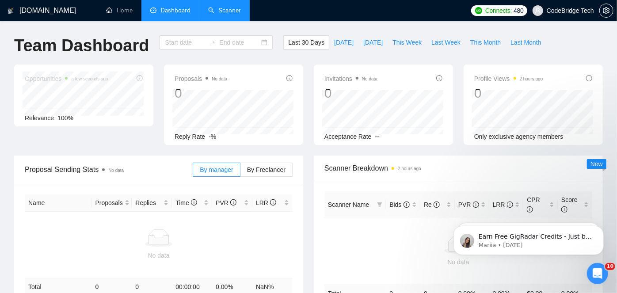
type input "2025-07-15"
type input "2025-08-14"
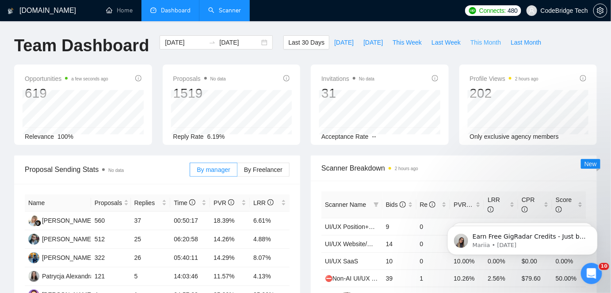
click at [479, 44] on span "This Month" at bounding box center [485, 43] width 30 height 10
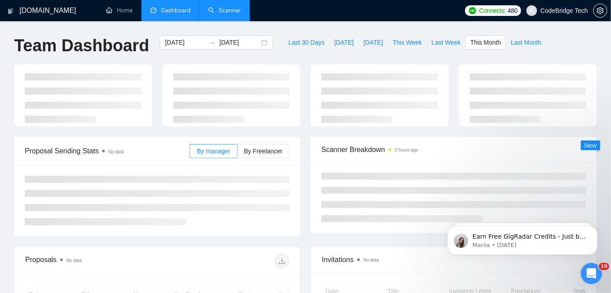
type input "2025-08-01"
type input "2025-08-31"
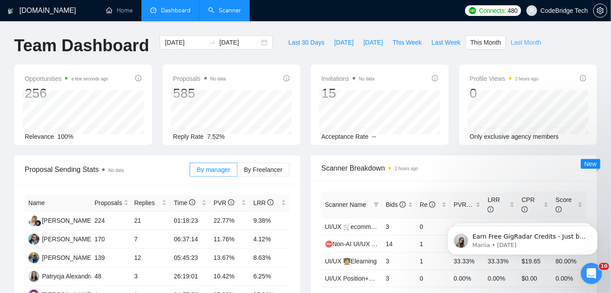
click at [510, 42] on span "Last Month" at bounding box center [525, 43] width 30 height 10
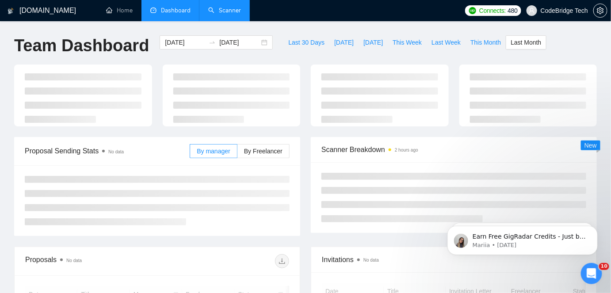
type input "2025-07-01"
type input "2025-07-31"
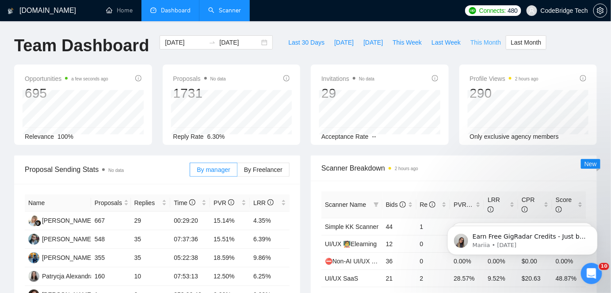
click at [465, 41] on button "This Month" at bounding box center [485, 42] width 40 height 14
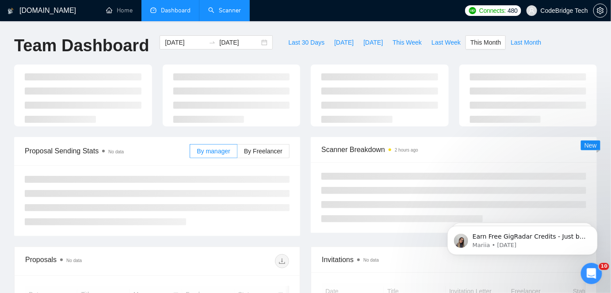
type input "2025-08-01"
type input "2025-08-31"
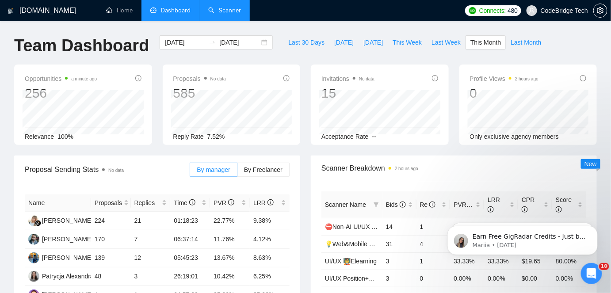
click at [227, 14] on link "Scanner" at bounding box center [224, 11] width 33 height 8
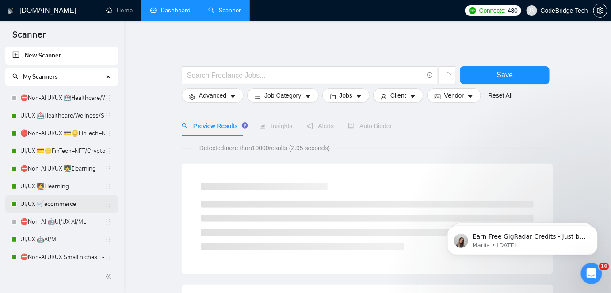
click at [50, 211] on link "UI/UX 🛒ecommerce" at bounding box center [62, 204] width 84 height 18
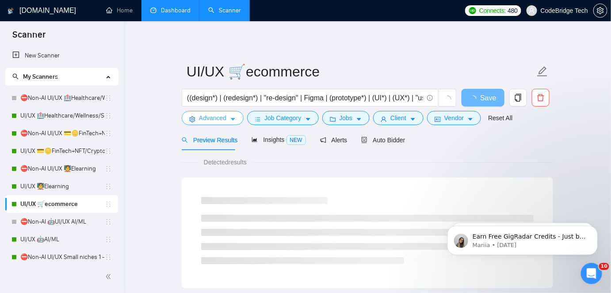
click at [211, 119] on span "Advanced" at bounding box center [212, 118] width 27 height 10
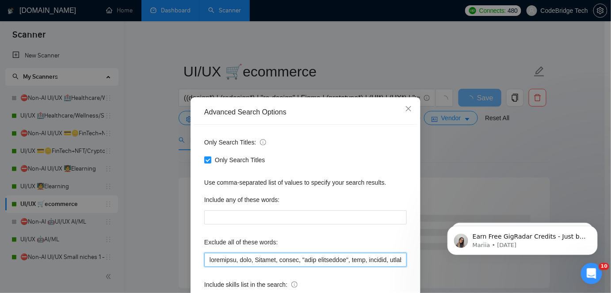
click at [205, 259] on input "text" at bounding box center [305, 260] width 202 height 14
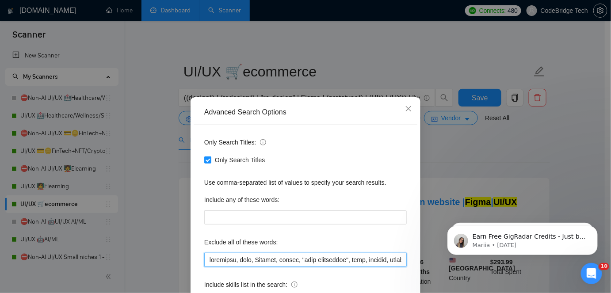
paste input "Airtable, Wearable, hardware, SmartSuite, "hub spot", (hubspot*), (icon*),"
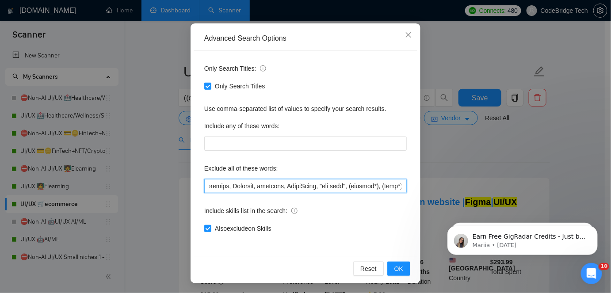
scroll to position [74, 0]
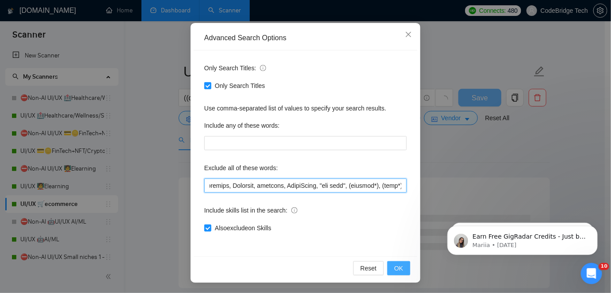
type input "Airtable, Wearable, hardware, SmartSuite, "hub spot", (hubspot*), (icon*),wordp…"
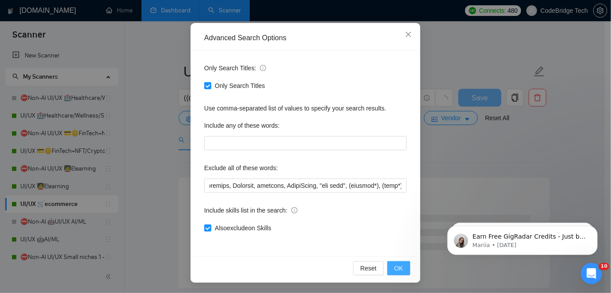
click at [395, 263] on span "OK" at bounding box center [398, 268] width 9 height 10
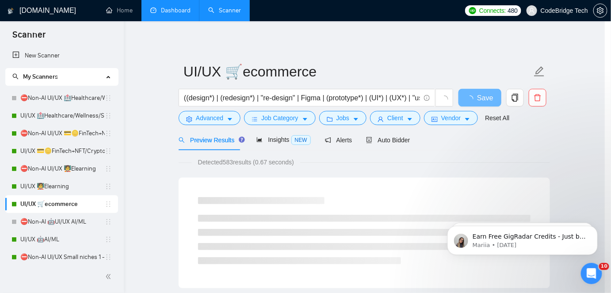
scroll to position [30, 0]
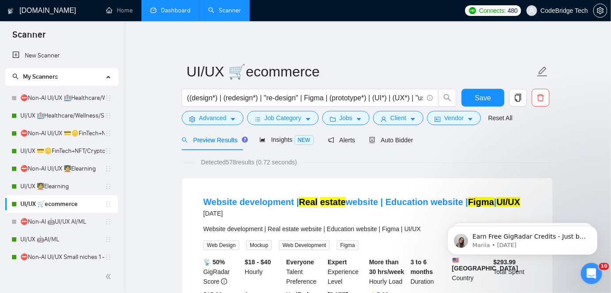
click at [201, 108] on div "((design*) | (redesign*) | "re-design" | Figma | (prototype*) | (UI*) | (UX*) |…" at bounding box center [319, 100] width 278 height 22
click at [488, 97] on span "Save" at bounding box center [483, 97] width 16 height 11
click at [71, 225] on link "⛔Non-AI 🤖UI/UX AI/ML" at bounding box center [62, 222] width 84 height 18
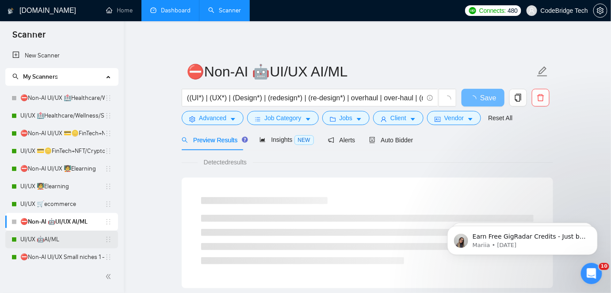
click at [67, 238] on link "UI/UX 🤖AI/ML" at bounding box center [62, 240] width 84 height 18
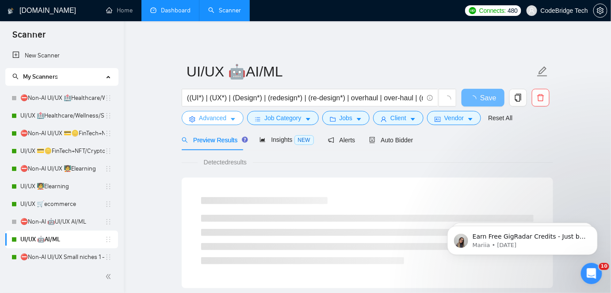
click at [213, 116] on span "Advanced" at bounding box center [212, 118] width 27 height 10
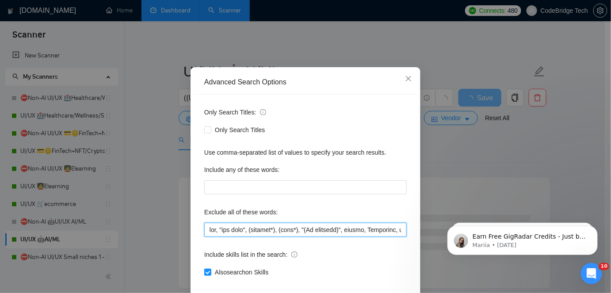
click at [204, 237] on input "text" at bounding box center [305, 230] width 202 height 14
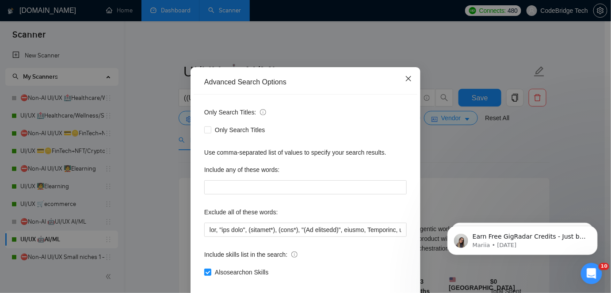
click at [407, 82] on icon "close" at bounding box center [408, 78] width 7 height 7
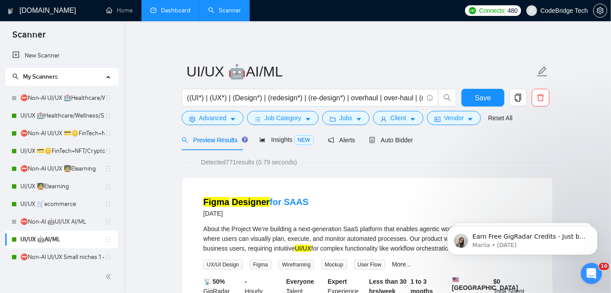
click at [181, 14] on link "Dashboard" at bounding box center [170, 11] width 40 height 8
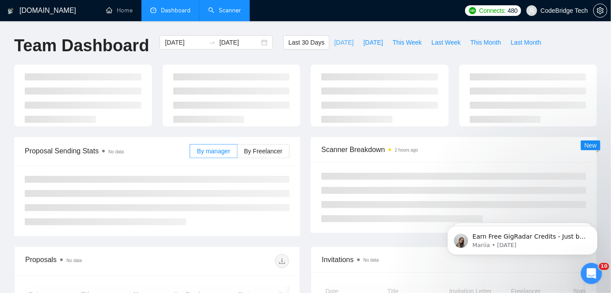
click at [334, 38] on span "Today" at bounding box center [343, 43] width 19 height 10
type input "2025-08-14"
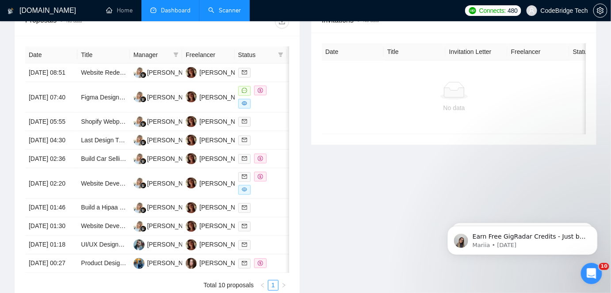
scroll to position [281, 0]
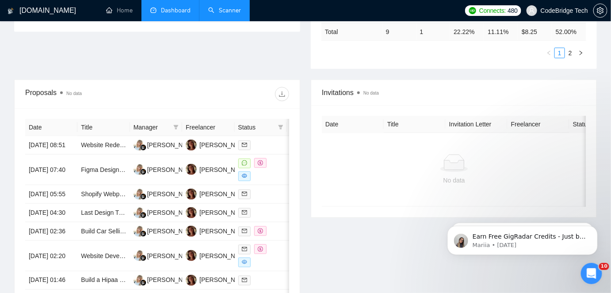
click at [180, 122] on th "Manager" at bounding box center [156, 127] width 52 height 17
click at [177, 125] on icon "filter" at bounding box center [175, 127] width 5 height 5
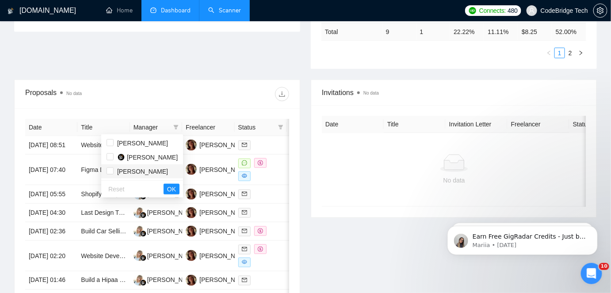
click at [144, 173] on span "Sarvar Admakhov" at bounding box center [142, 171] width 51 height 7
checkbox input "true"
click at [167, 188] on span "OK" at bounding box center [171, 189] width 9 height 10
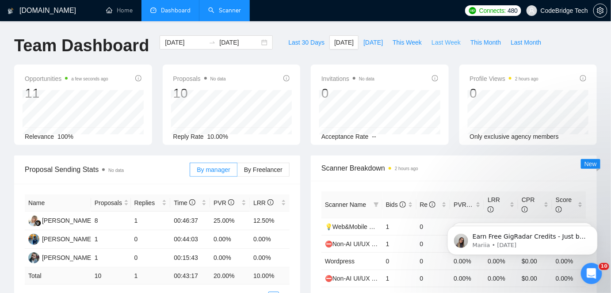
click at [426, 40] on button "Last Week" at bounding box center [445, 42] width 39 height 14
type input "2025-08-04"
type input "2025-08-10"
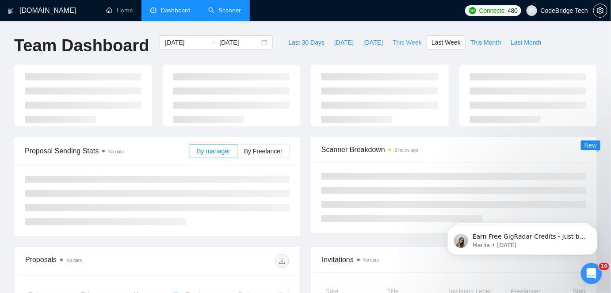
click at [403, 42] on span "This Week" at bounding box center [406, 43] width 29 height 10
type input "2025-08-11"
type input "2025-08-17"
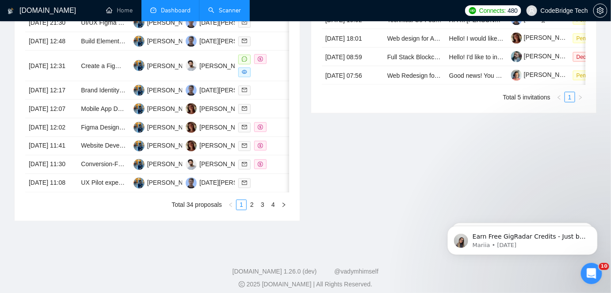
scroll to position [442, 0]
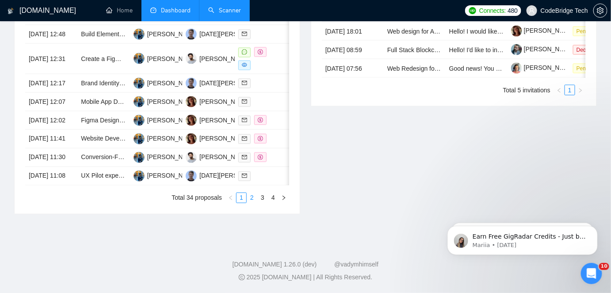
click at [247, 203] on link "2" at bounding box center [252, 198] width 10 height 10
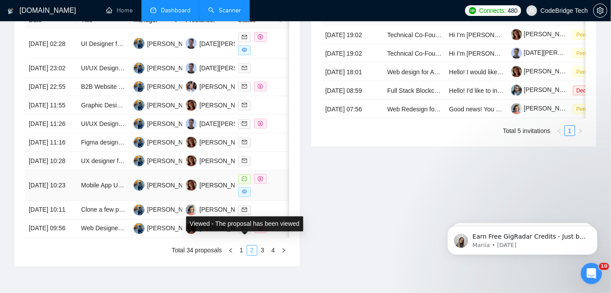
scroll to position [442, 0]
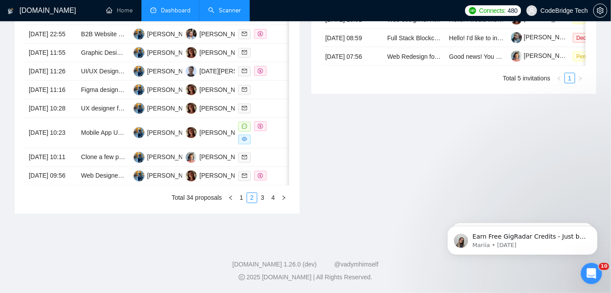
click at [271, 214] on div "Date Title Manager Freelancer Status 13 Aug, 2025 02:28 UI Designer for Social …" at bounding box center [157, 81] width 285 height 266
click at [266, 203] on li "3" at bounding box center [262, 198] width 11 height 11
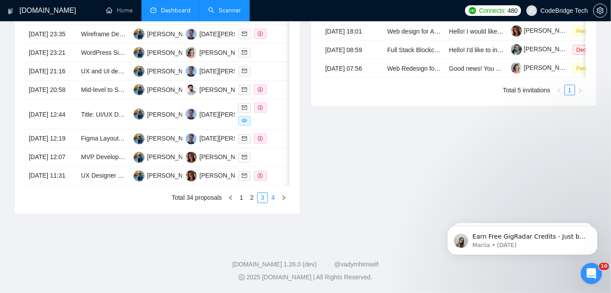
click at [272, 203] on link "4" at bounding box center [273, 198] width 10 height 10
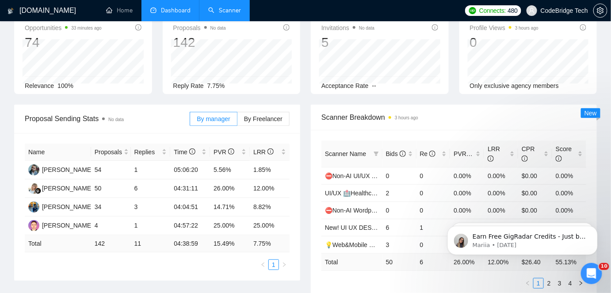
scroll to position [0, 0]
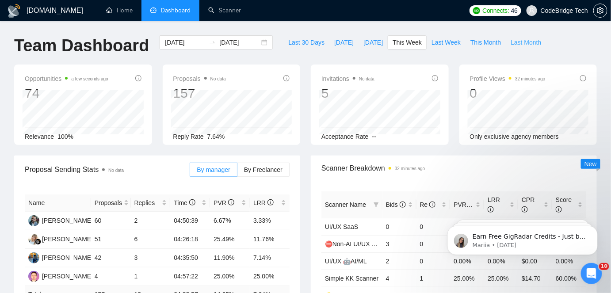
click at [510, 42] on span "Last Month" at bounding box center [525, 43] width 30 height 10
type input "[DATE]"
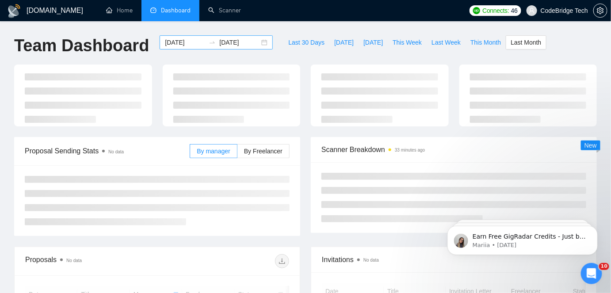
click at [178, 44] on input "[DATE]" at bounding box center [185, 43] width 40 height 10
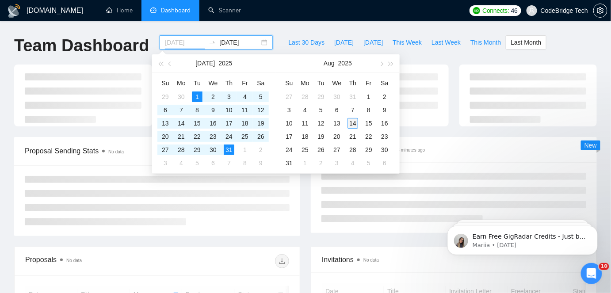
type input "[DATE]"
click at [354, 122] on div "14" at bounding box center [352, 123] width 11 height 11
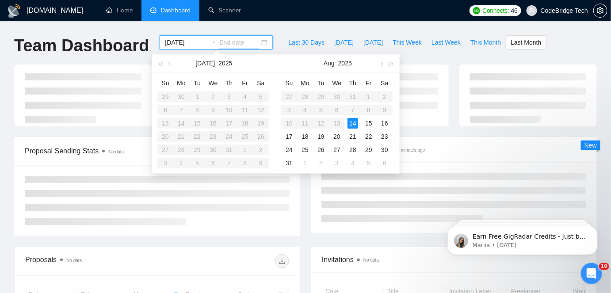
click at [354, 122] on div "14" at bounding box center [352, 123] width 11 height 11
type input "2025-08-14"
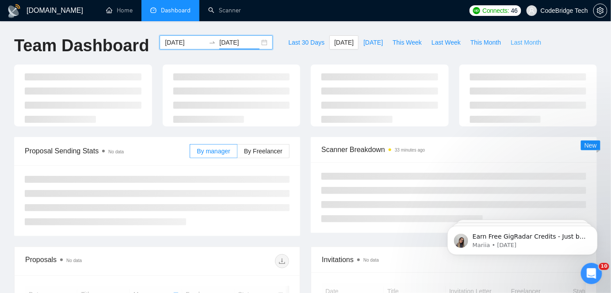
click at [516, 49] on button "Last Month" at bounding box center [526, 42] width 40 height 14
type input "2025-07-01"
click at [228, 42] on input "2025-07-31" at bounding box center [239, 43] width 40 height 10
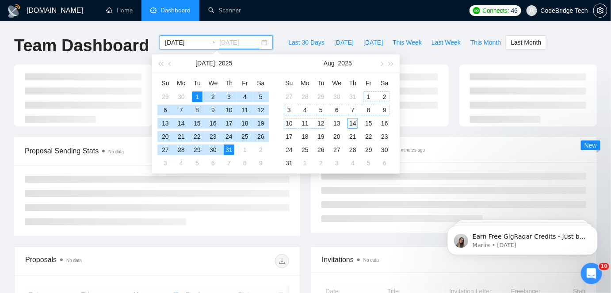
type input "2025-08-14"
click at [350, 120] on div "14" at bounding box center [352, 123] width 11 height 11
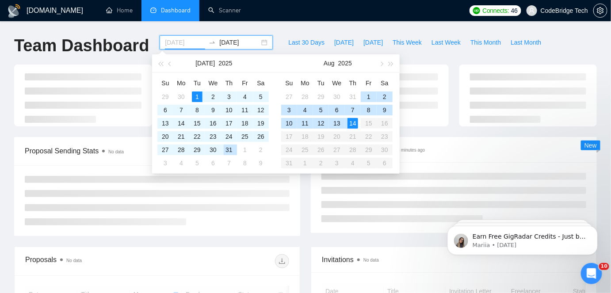
type input "2025-07-01"
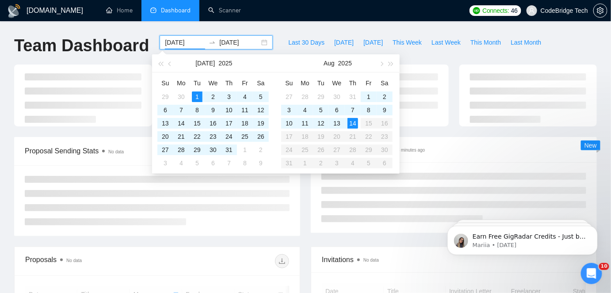
click at [426, 53] on div "Last 30 Days Today Yesterday This Week Last Week This Month Last Month" at bounding box center [414, 49] width 273 height 29
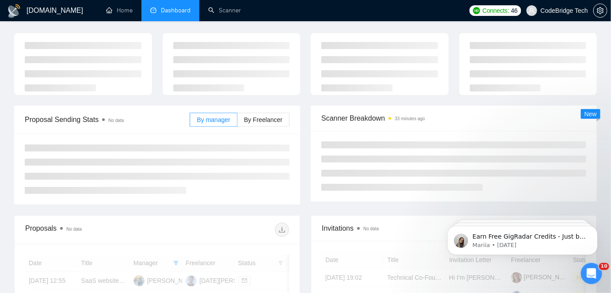
scroll to position [80, 0]
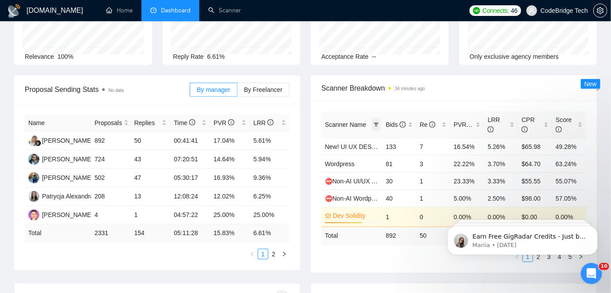
click at [378, 122] on icon "filter" at bounding box center [375, 124] width 5 height 5
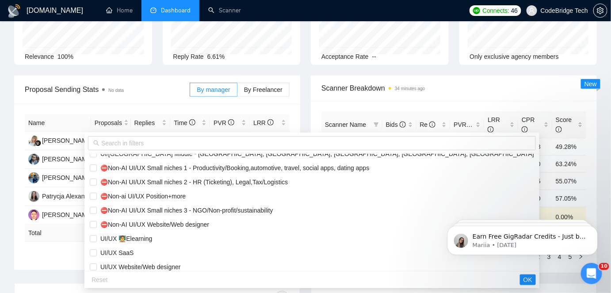
scroll to position [201, 0]
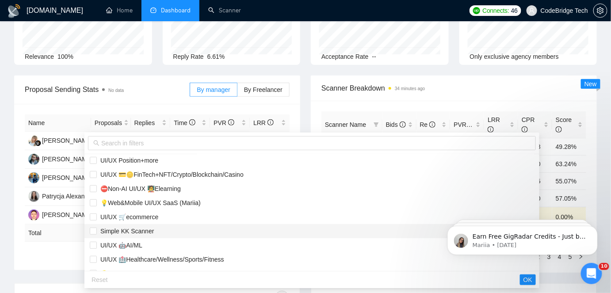
click at [137, 232] on span "Simple KK Scanner" at bounding box center [125, 231] width 57 height 7
checkbox input "true"
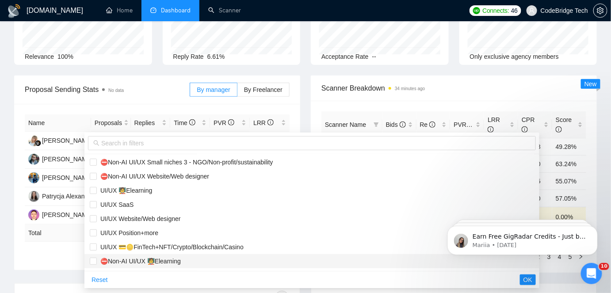
scroll to position [120, 0]
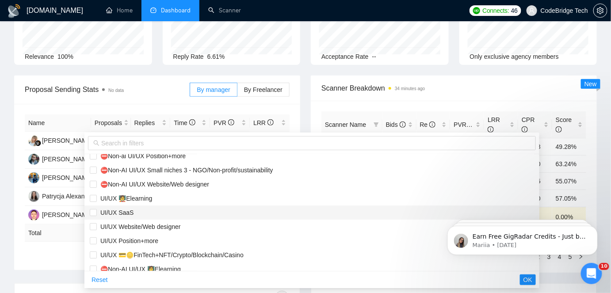
click at [140, 212] on span "UI/UX SaaS" at bounding box center [312, 213] width 444 height 10
checkbox input "true"
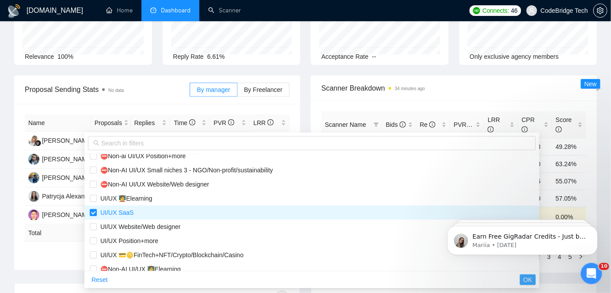
click at [520, 284] on button "OK" at bounding box center [528, 279] width 16 height 11
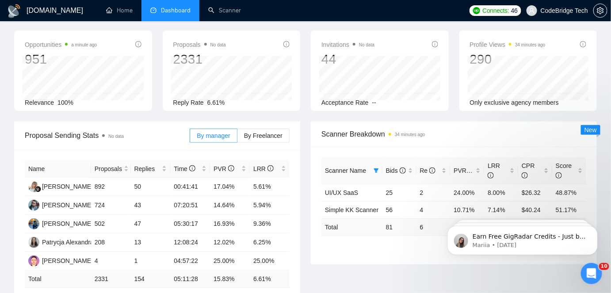
scroll to position [0, 0]
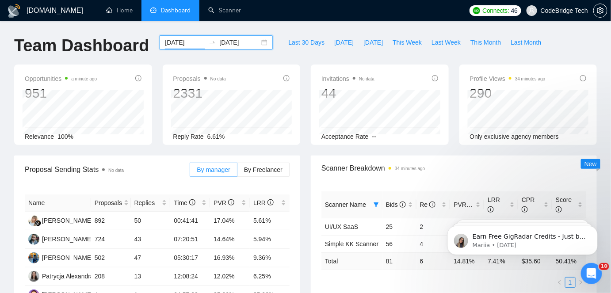
click at [181, 45] on input "2025-07-01" at bounding box center [185, 43] width 40 height 10
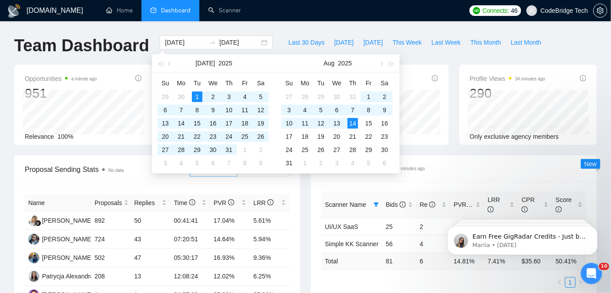
click at [455, 57] on div "Last 30 Days Today Yesterday This Week Last Week This Month Last Month" at bounding box center [414, 49] width 273 height 29
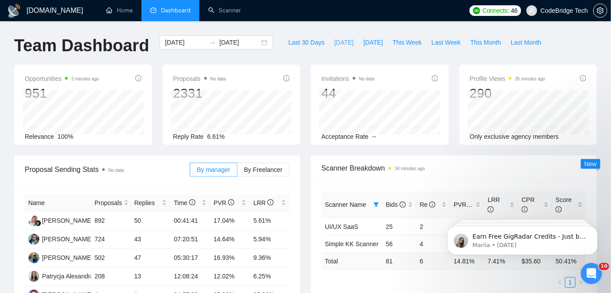
click at [334, 42] on span "Today" at bounding box center [343, 43] width 19 height 10
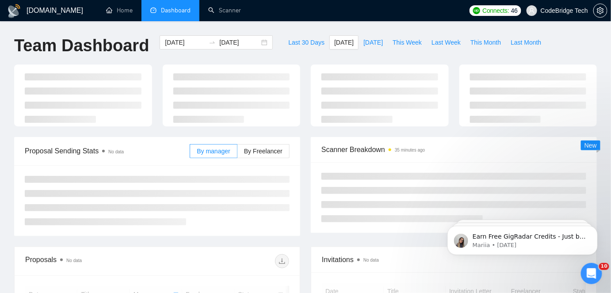
type input "2025-08-14"
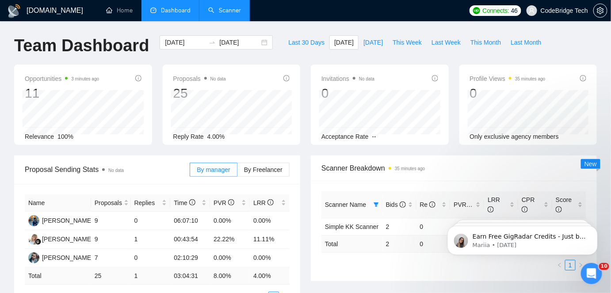
click at [233, 12] on link "Scanner" at bounding box center [224, 11] width 33 height 8
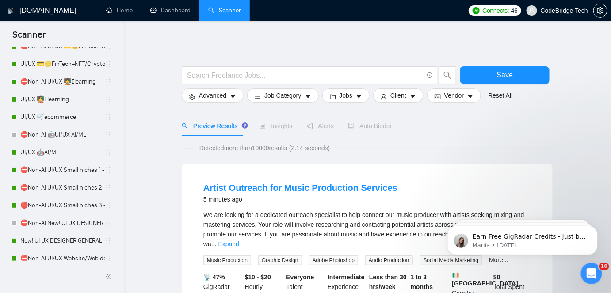
scroll to position [72, 0]
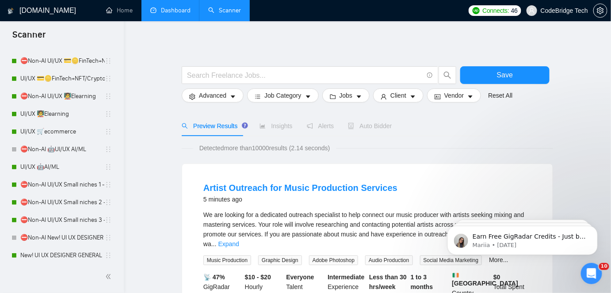
click at [159, 10] on link "Dashboard" at bounding box center [170, 11] width 40 height 8
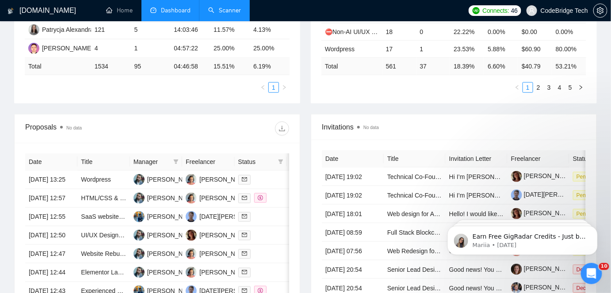
scroll to position [281, 0]
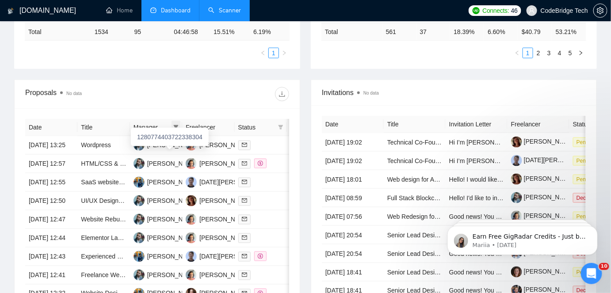
click at [176, 125] on icon "filter" at bounding box center [175, 127] width 5 height 5
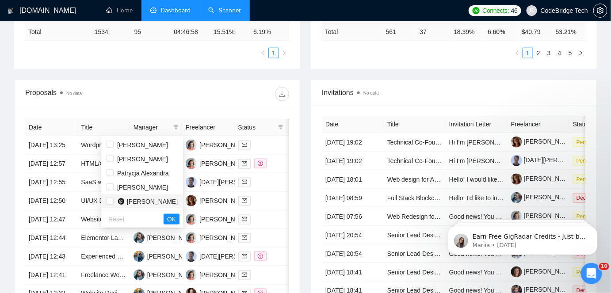
click at [148, 200] on span "Anna Kowalski" at bounding box center [152, 201] width 51 height 7
checkbox input "true"
click at [172, 218] on span "OK" at bounding box center [171, 219] width 9 height 10
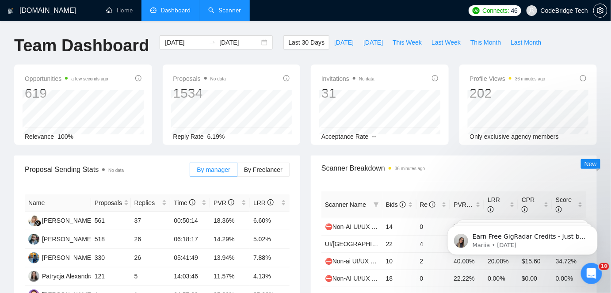
click at [233, 13] on link "Scanner" at bounding box center [224, 11] width 33 height 8
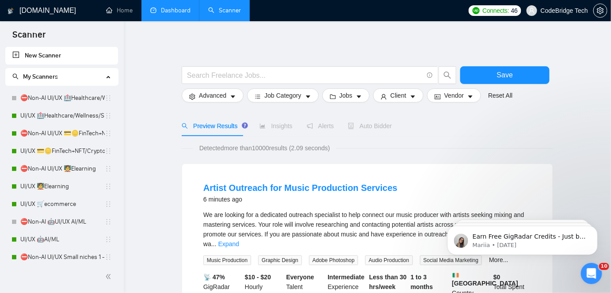
click at [183, 13] on link "Dashboard" at bounding box center [170, 11] width 40 height 8
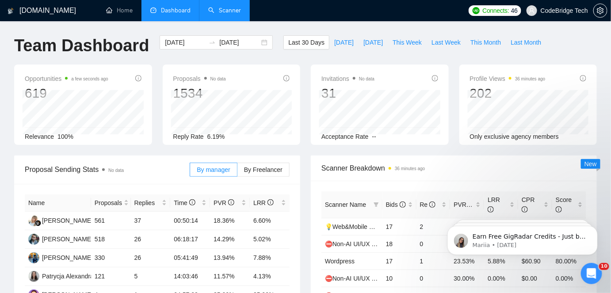
click at [221, 12] on link "Scanner" at bounding box center [224, 11] width 33 height 8
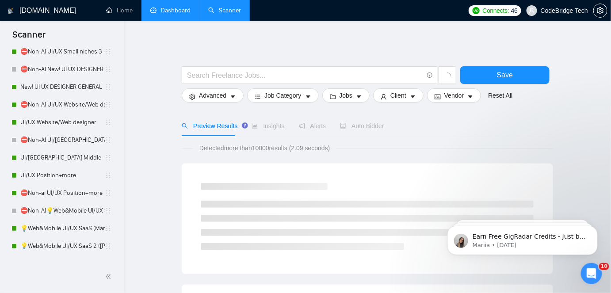
scroll to position [394, 0]
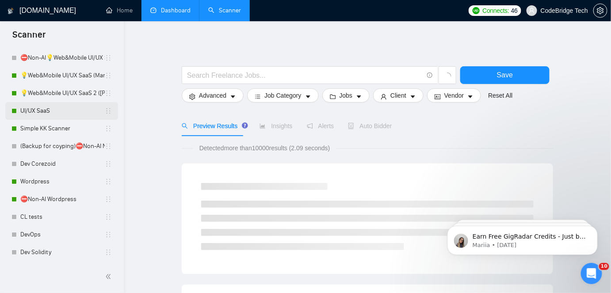
click at [47, 108] on link "UI/UX SaaS" at bounding box center [62, 111] width 84 height 18
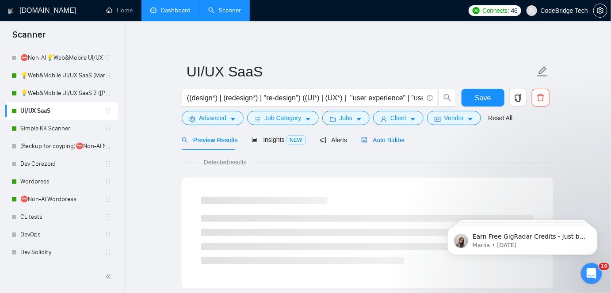
click at [363, 141] on icon "robot" at bounding box center [364, 140] width 6 height 6
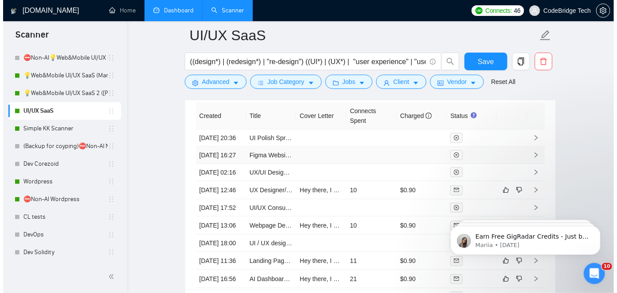
scroll to position [2450, 0]
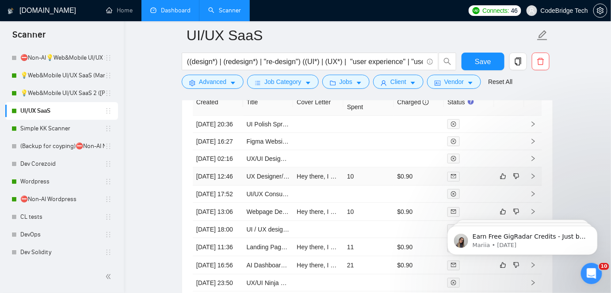
click at [338, 186] on td "Hey there, I have an important question about your project 👉 To ensure that the…" at bounding box center [318, 176] width 50 height 18
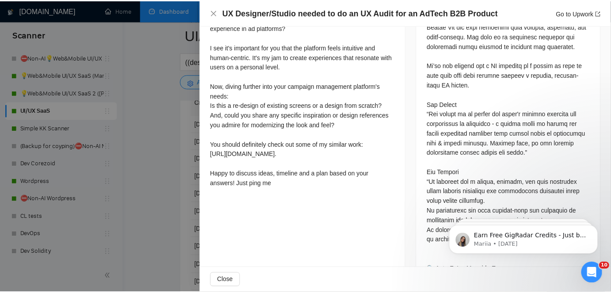
scroll to position [562, 0]
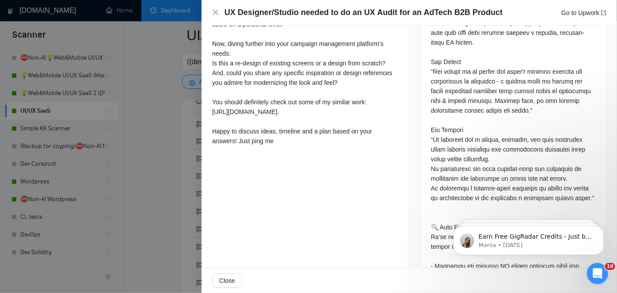
click at [184, 180] on div at bounding box center [308, 146] width 617 height 293
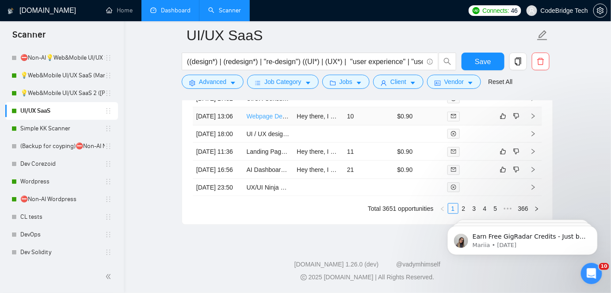
scroll to position [2611, 0]
click at [59, 129] on link "Simple KK Scanner" at bounding box center [62, 129] width 84 height 18
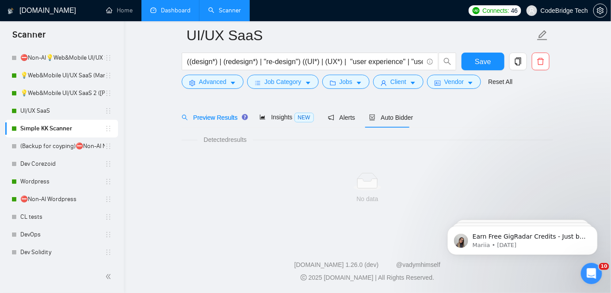
scroll to position [29, 0]
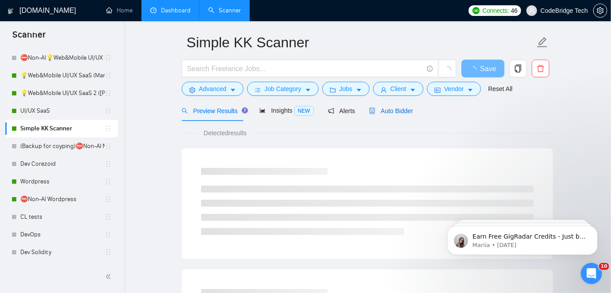
click at [384, 109] on span "Auto Bidder" at bounding box center [391, 110] width 44 height 7
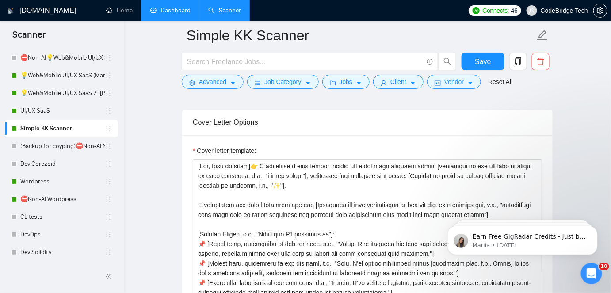
scroll to position [953, 0]
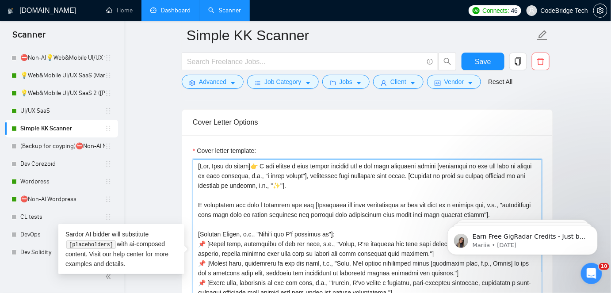
drag, startPoint x: 438, startPoint y: 174, endPoint x: 377, endPoint y: 179, distance: 62.1
click at [377, 179] on textarea "Cover letter template:" at bounding box center [367, 258] width 349 height 199
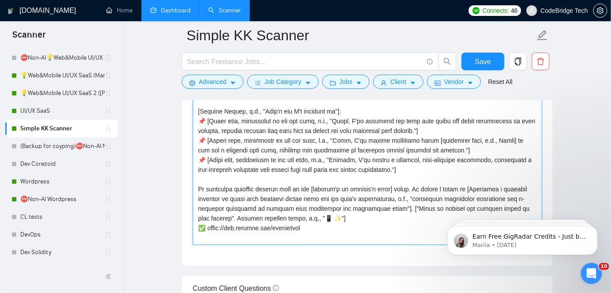
scroll to position [1074, 0]
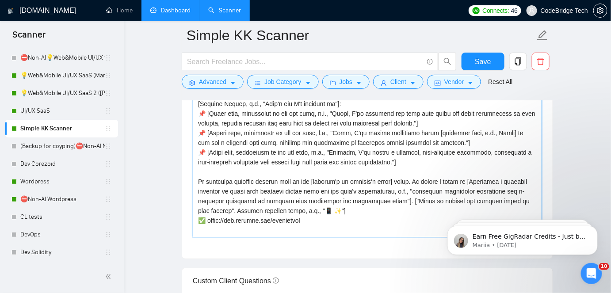
drag, startPoint x: 223, startPoint y: 209, endPoint x: 324, endPoint y: 210, distance: 101.2
click at [324, 210] on textarea "Cover letter template:" at bounding box center [367, 137] width 349 height 199
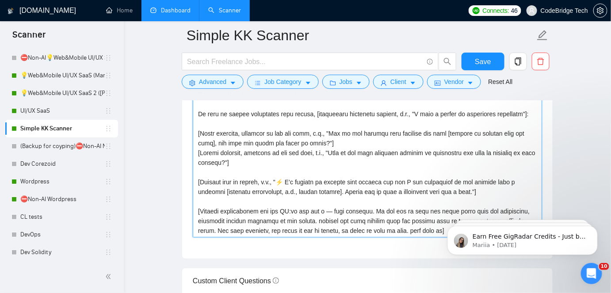
scroll to position [1114, 0]
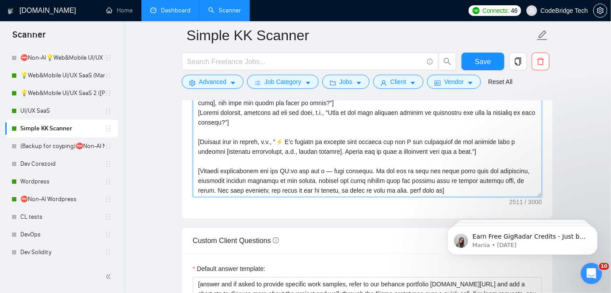
click at [284, 138] on textarea "Cover letter template:" at bounding box center [367, 97] width 349 height 199
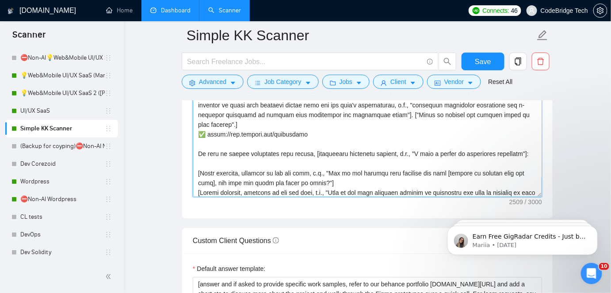
scroll to position [6, 0]
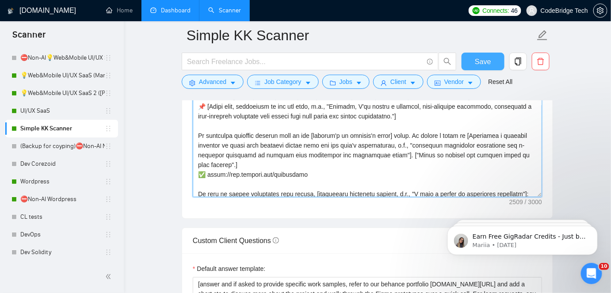
type textarea "[Hey, Name if known]👉 I can create a free design concept for a key user interfa…"
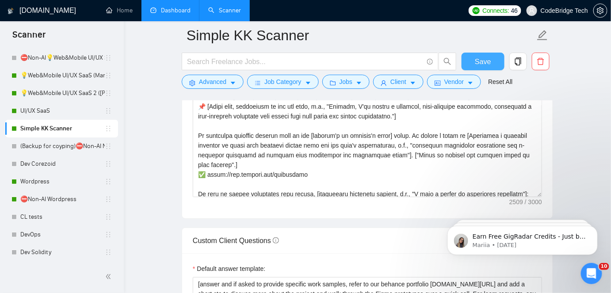
click at [484, 60] on span "Save" at bounding box center [483, 61] width 16 height 11
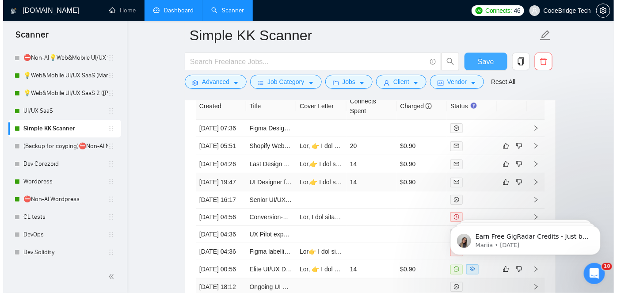
scroll to position [2199, 0]
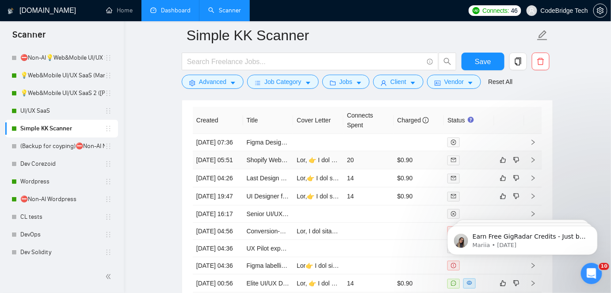
click at [312, 169] on td at bounding box center [318, 160] width 50 height 18
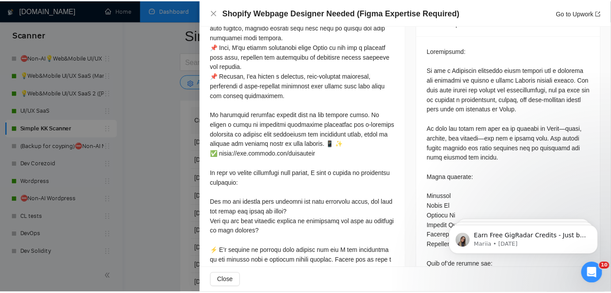
scroll to position [361, 0]
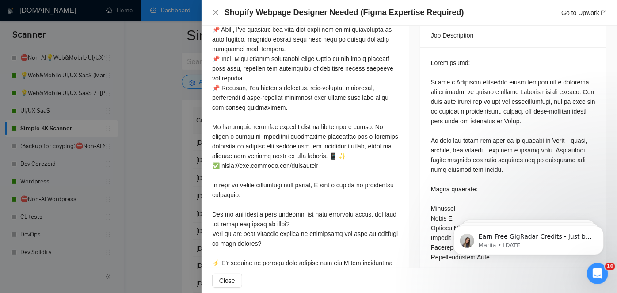
click at [176, 209] on div at bounding box center [308, 146] width 617 height 293
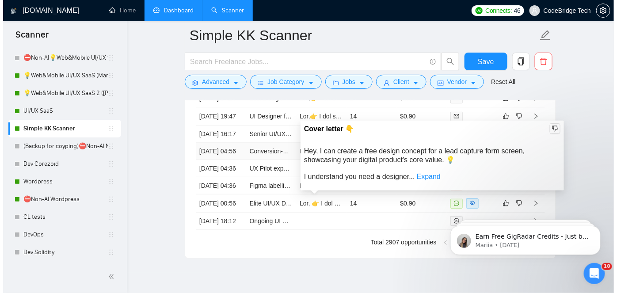
scroll to position [2319, 0]
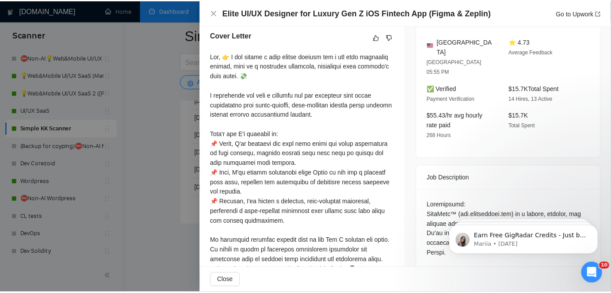
scroll to position [201, 0]
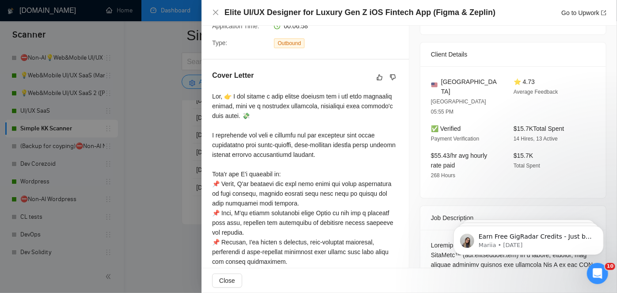
click at [197, 172] on div at bounding box center [308, 146] width 617 height 293
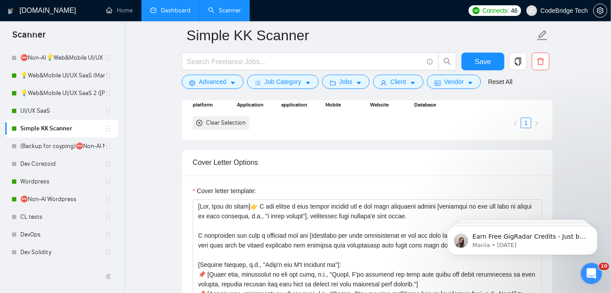
scroll to position [953, 0]
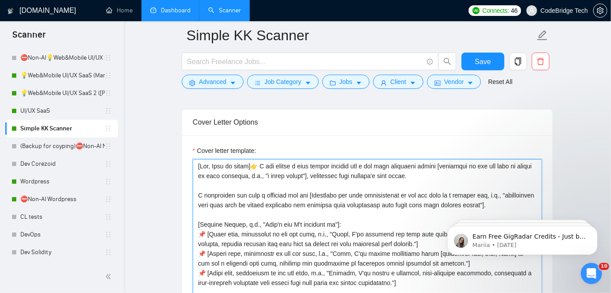
click at [456, 171] on textarea "Cover letter template:" at bounding box center [367, 258] width 349 height 199
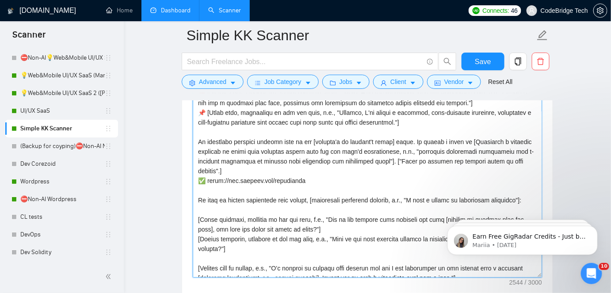
scroll to position [136, 0]
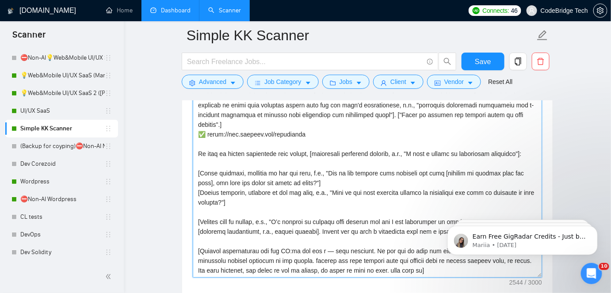
click at [334, 222] on textarea "Cover letter template:" at bounding box center [367, 178] width 349 height 199
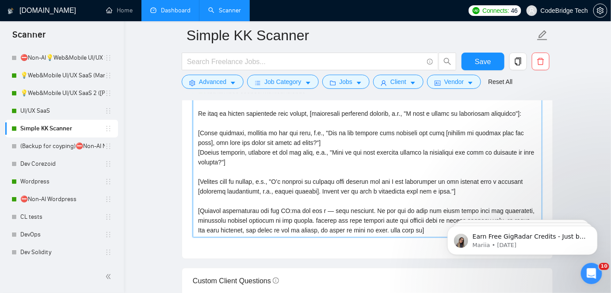
click at [368, 179] on textarea "Cover letter template:" at bounding box center [367, 137] width 349 height 199
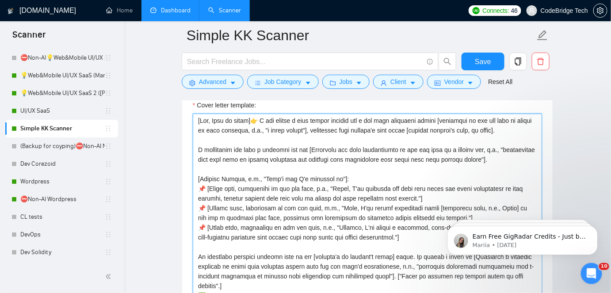
scroll to position [993, 0]
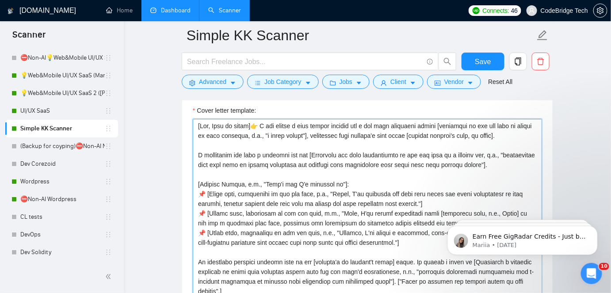
drag, startPoint x: 438, startPoint y: 134, endPoint x: 445, endPoint y: 138, distance: 7.9
click at [445, 138] on textarea "Cover letter template:" at bounding box center [367, 218] width 349 height 199
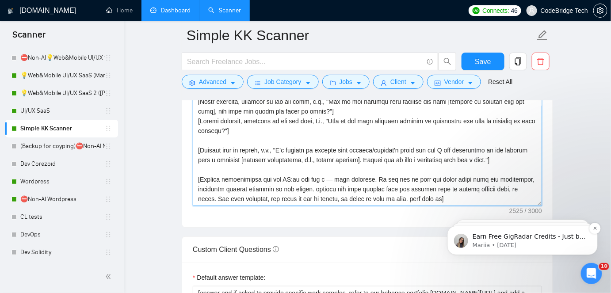
scroll to position [42, 0]
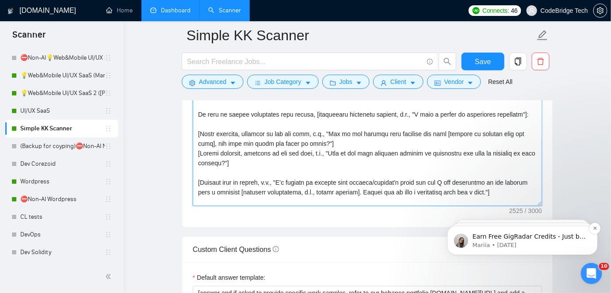
drag, startPoint x: 973, startPoint y: 358, endPoint x: 529, endPoint y: 338, distance: 445.0
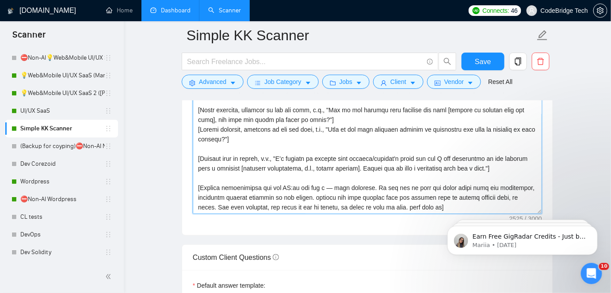
scroll to position [1194, 0]
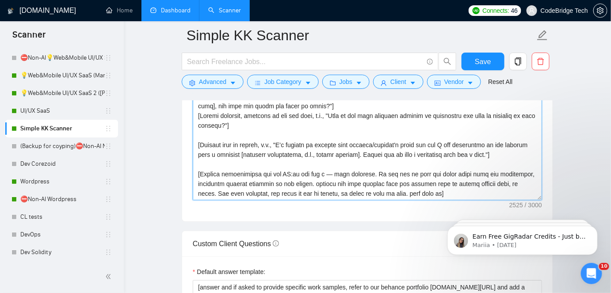
click at [507, 182] on textarea "Cover letter template:" at bounding box center [367, 59] width 349 height 282
click at [337, 179] on textarea "Cover letter template:" at bounding box center [367, 59] width 349 height 282
click at [355, 179] on textarea "Cover letter template:" at bounding box center [367, 59] width 349 height 282
click at [377, 179] on textarea "Cover letter template:" at bounding box center [367, 59] width 349 height 282
click at [304, 180] on textarea "Cover letter template:" at bounding box center [367, 59] width 349 height 282
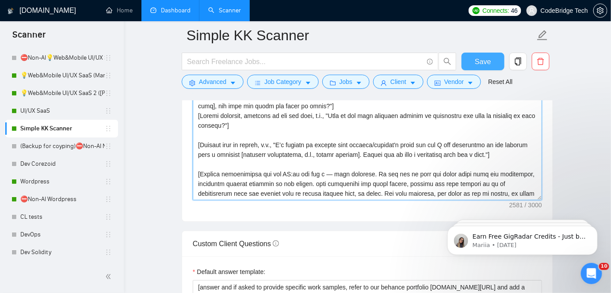
type textarea "[Hey, Name if known]👉 I can create a free design concept for a key user interfa…"
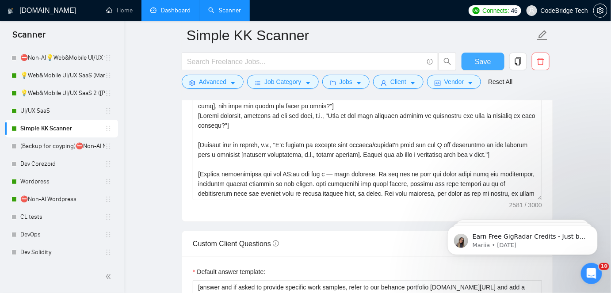
click at [485, 58] on span "Save" at bounding box center [483, 61] width 16 height 11
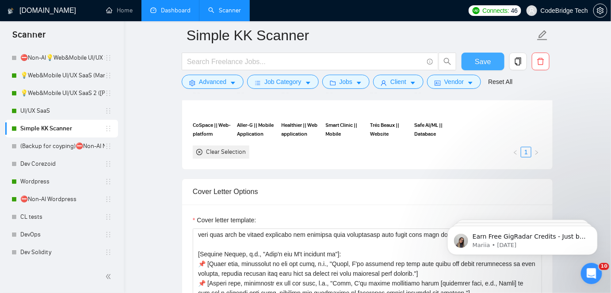
scroll to position [1004, 0]
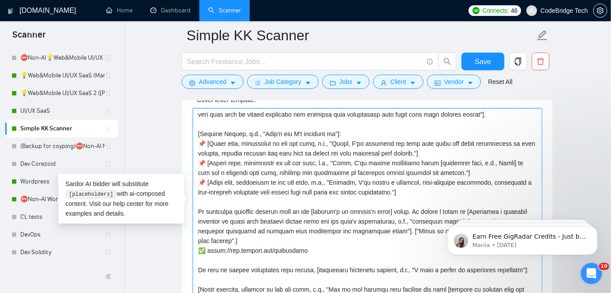
drag, startPoint x: 193, startPoint y: 141, endPoint x: 429, endPoint y: 191, distance: 241.5
click at [429, 191] on textarea "Cover letter template:" at bounding box center [367, 207] width 349 height 199
paste textarea "List 3–4 steps outlining my approach, each reflecting a main stage in UI/UX dev…"
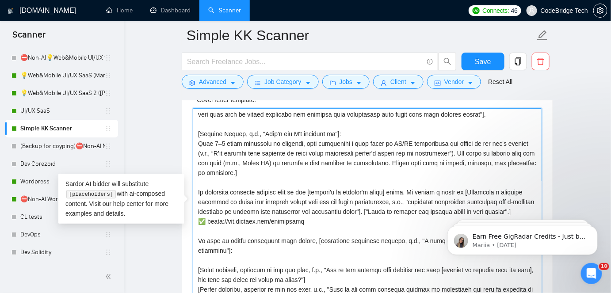
click at [196, 141] on textarea "Cover letter template:" at bounding box center [367, 207] width 349 height 199
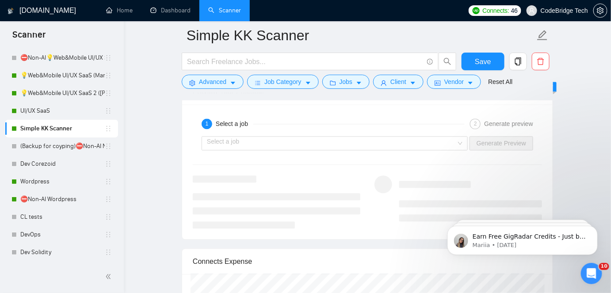
scroll to position [1687, 0]
type textarea "[Hey, Name if known]👉 I can create a free design concept for a key user interfa…"
click at [238, 134] on input "search" at bounding box center [331, 140] width 249 height 13
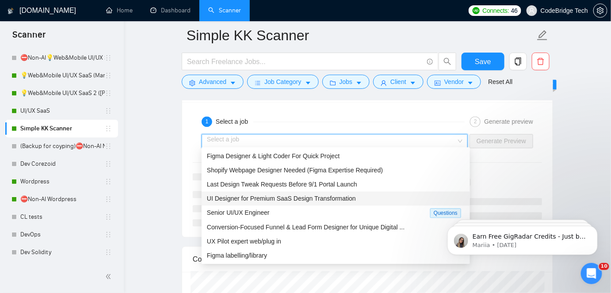
click at [241, 204] on div "UI Designer for Premium SaaS Design Transformation" at bounding box center [336, 198] width 268 height 14
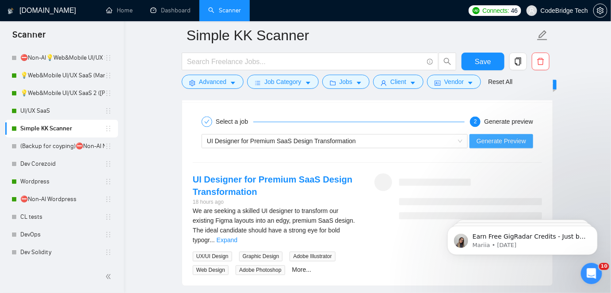
click at [494, 136] on span "Generate Preview" at bounding box center [500, 141] width 49 height 10
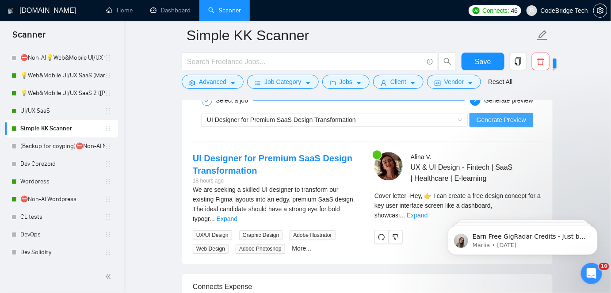
scroll to position [1727, 0]
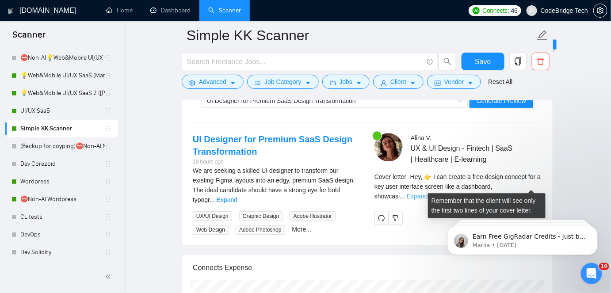
click at [427, 193] on link "Expand" at bounding box center [417, 196] width 21 height 7
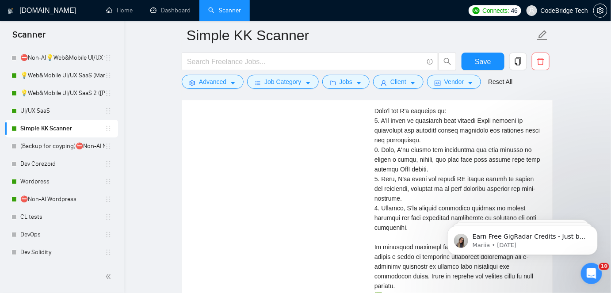
scroll to position [1687, 0]
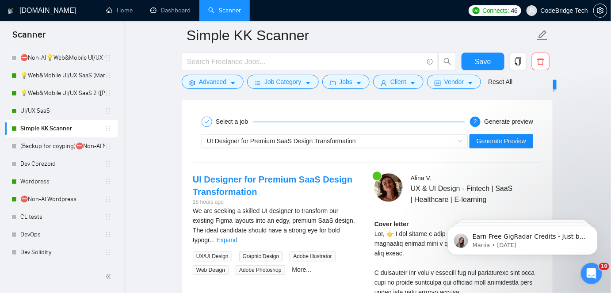
click at [343, 223] on div "We are seeking a skilled UI designer to transform our existing Figma layouts in…" at bounding box center [276, 225] width 167 height 39
click at [237, 236] on link "Expand" at bounding box center [227, 239] width 21 height 7
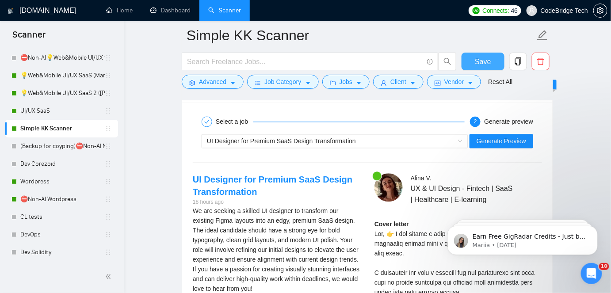
click at [483, 59] on span "Save" at bounding box center [483, 61] width 16 height 11
click at [45, 114] on link "UI/UX SaaS" at bounding box center [62, 111] width 84 height 18
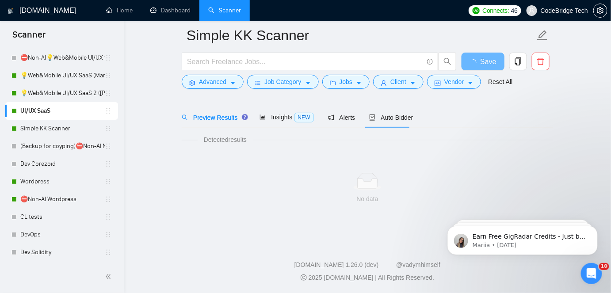
scroll to position [29, 0]
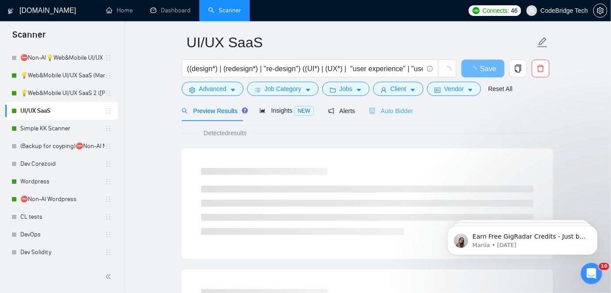
click at [370, 115] on div "Auto Bidder" at bounding box center [391, 110] width 44 height 21
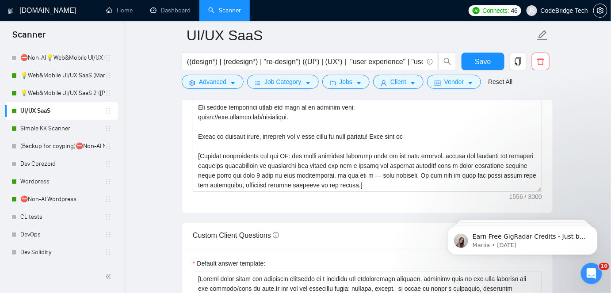
scroll to position [1074, 0]
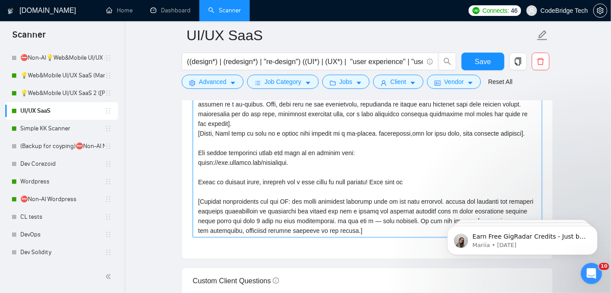
click at [346, 229] on textarea "Cover letter template:" at bounding box center [367, 137] width 349 height 199
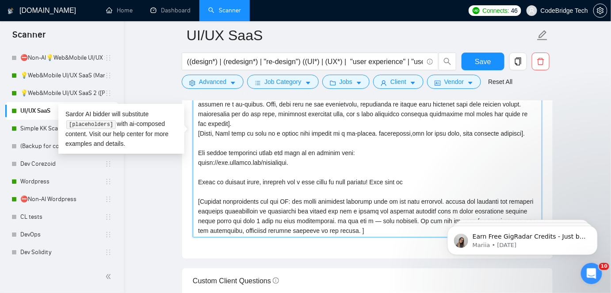
paste textarea "For loom requests, say speed is key on upwork, so happy to send in chat. just p…"
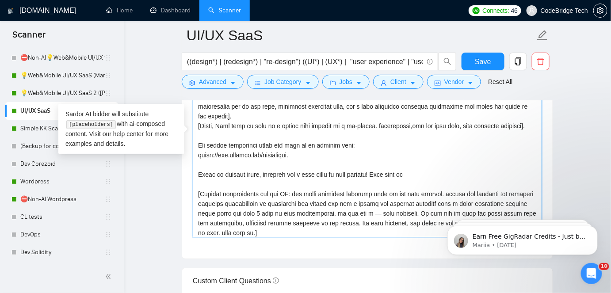
type textarea "Hey [include name, if known], I have an important question about your project 👉…"
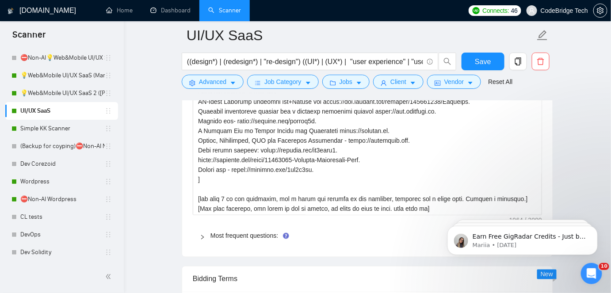
scroll to position [1516, 0]
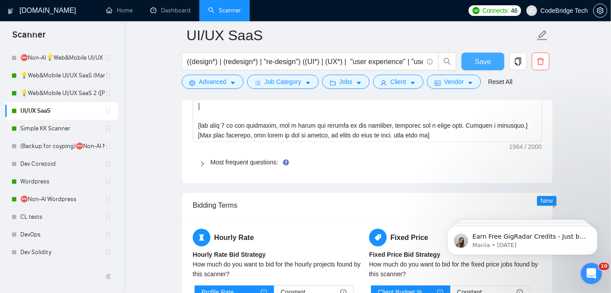
click at [479, 61] on span "Save" at bounding box center [483, 61] width 16 height 11
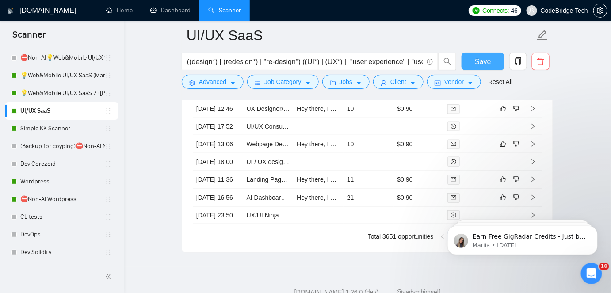
scroll to position [2560, 0]
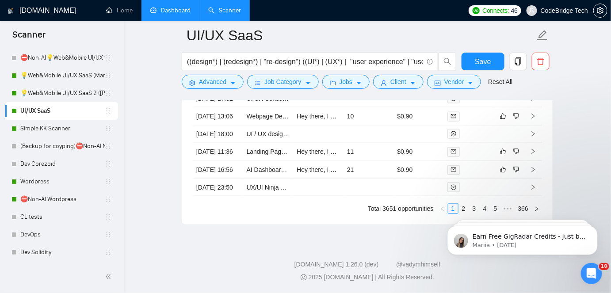
click at [172, 7] on link "Dashboard" at bounding box center [170, 11] width 40 height 8
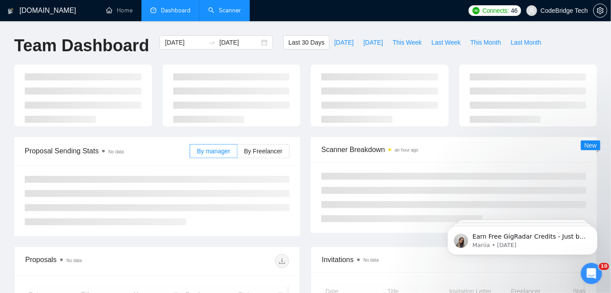
click at [213, 12] on link "Scanner" at bounding box center [224, 11] width 33 height 8
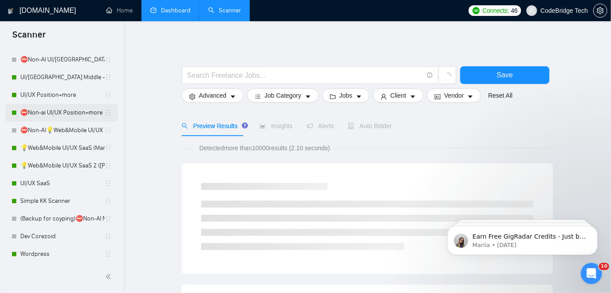
scroll to position [281, 0]
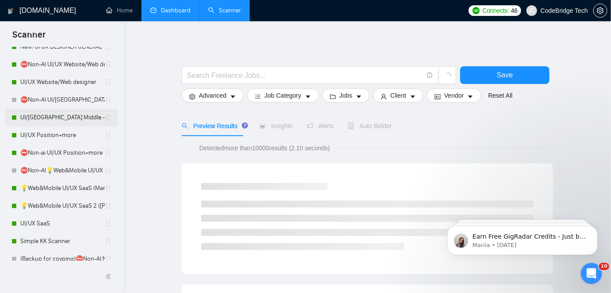
click at [66, 116] on link "UI/UX Middle - US, GERMANY, UK, CANADA, ISRAEL" at bounding box center [62, 118] width 84 height 18
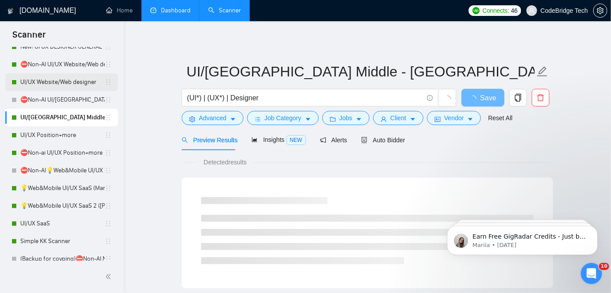
scroll to position [241, 0]
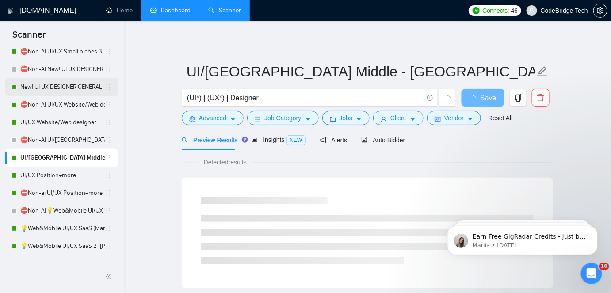
click at [57, 87] on link "New! UI UX DESIGNER GENERAL" at bounding box center [62, 87] width 84 height 18
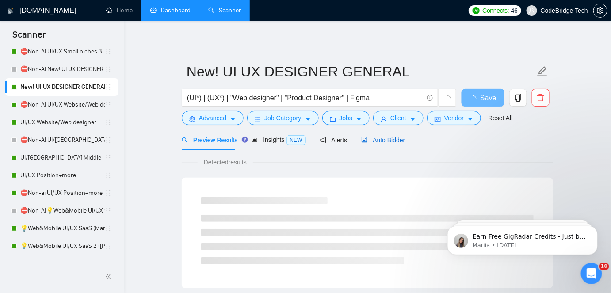
click at [383, 143] on span "Auto Bidder" at bounding box center [383, 140] width 44 height 7
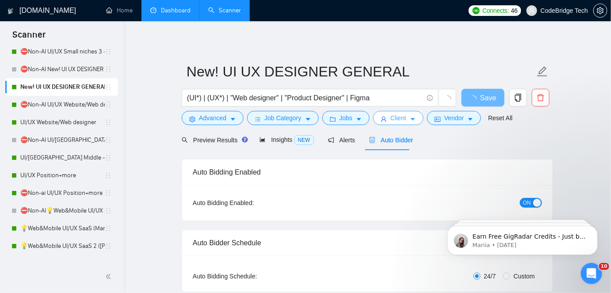
click at [404, 120] on button "Client" at bounding box center [398, 118] width 50 height 14
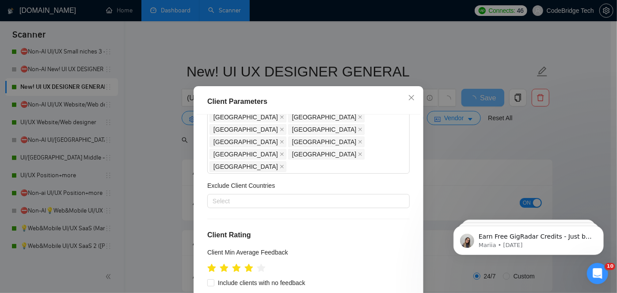
scroll to position [160, 0]
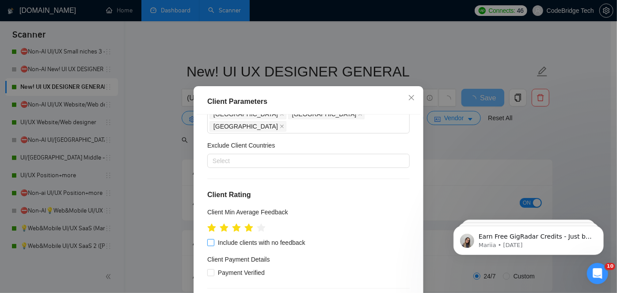
click at [286, 238] on span "Include clients with no feedback" at bounding box center [261, 243] width 95 height 10
click at [213, 239] on input "Include clients with no feedback" at bounding box center [210, 242] width 6 height 6
checkbox input "true"
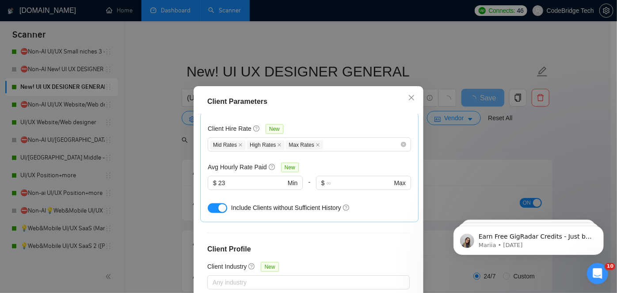
scroll to position [403, 0]
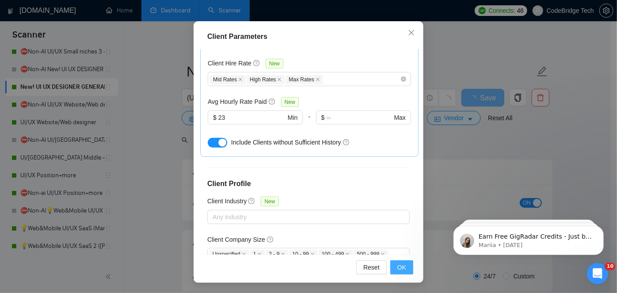
click at [397, 267] on span "OK" at bounding box center [401, 267] width 9 height 10
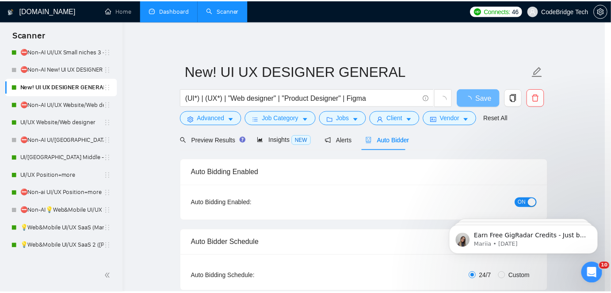
scroll to position [32, 0]
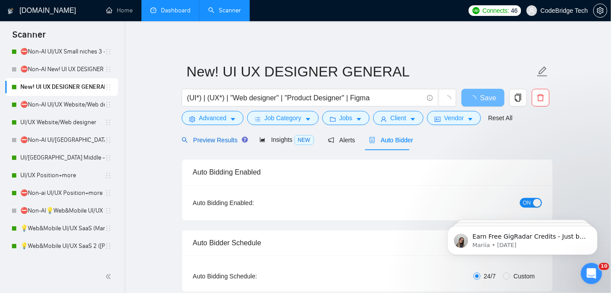
click at [221, 140] on span "Preview Results" at bounding box center [214, 140] width 64 height 7
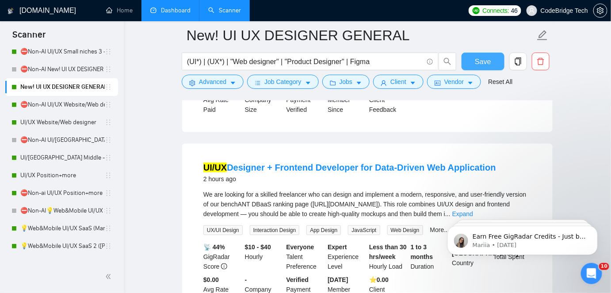
scroll to position [281, 0]
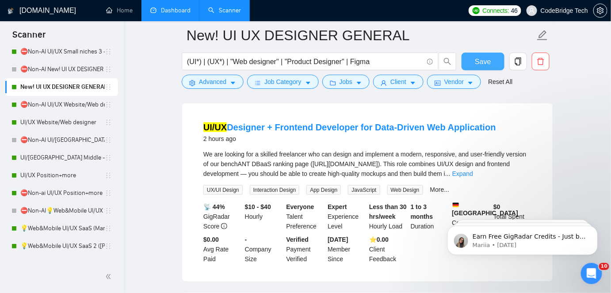
click at [488, 65] on span "Save" at bounding box center [483, 61] width 16 height 11
click at [510, 162] on budget"] "We are looking for a skilled freelancer who can design and implement a modern, …" at bounding box center [367, 163] width 328 height 29
click at [473, 170] on link "Expand" at bounding box center [462, 173] width 21 height 7
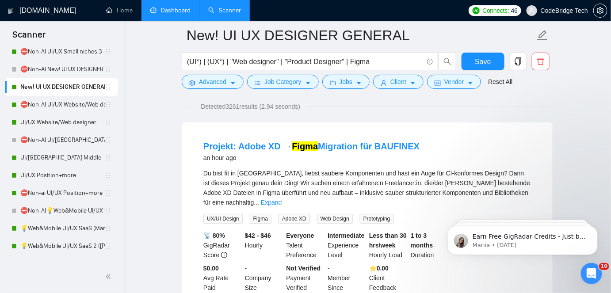
scroll to position [40, 0]
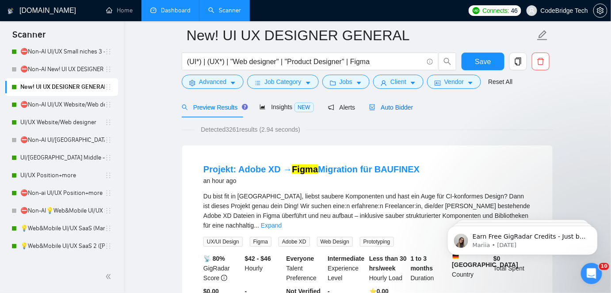
click at [388, 103] on div "Auto Bidder" at bounding box center [391, 108] width 44 height 10
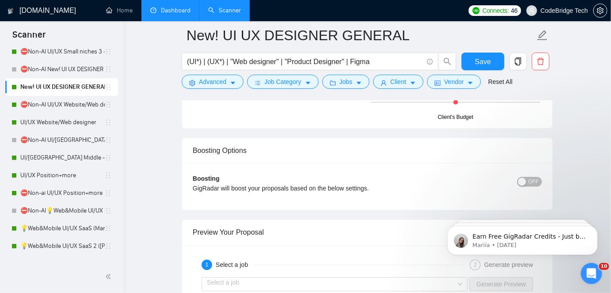
scroll to position [1888, 0]
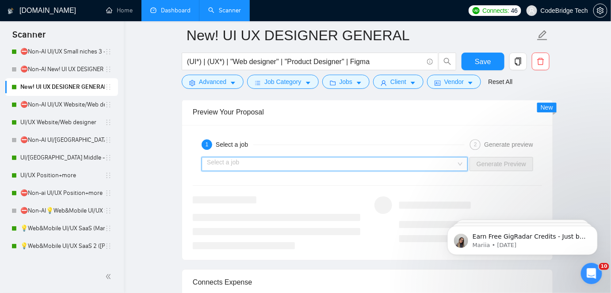
click at [315, 162] on input "search" at bounding box center [331, 163] width 249 height 13
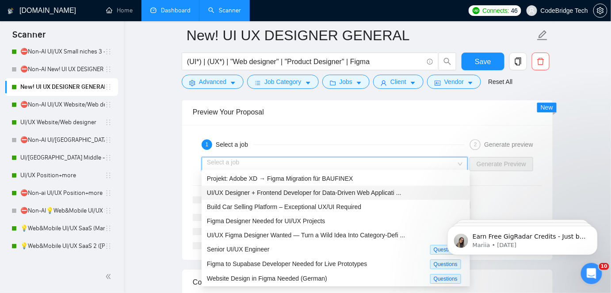
click at [278, 192] on span "UI/UX Designer + Frontend Developer for Data-Driven Web Applicati ..." at bounding box center [304, 192] width 194 height 7
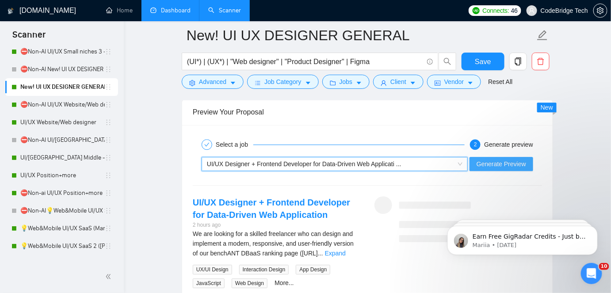
click at [521, 160] on span "Generate Preview" at bounding box center [500, 164] width 49 height 10
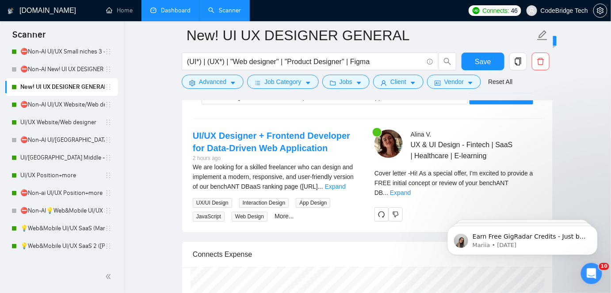
scroll to position [1968, 0]
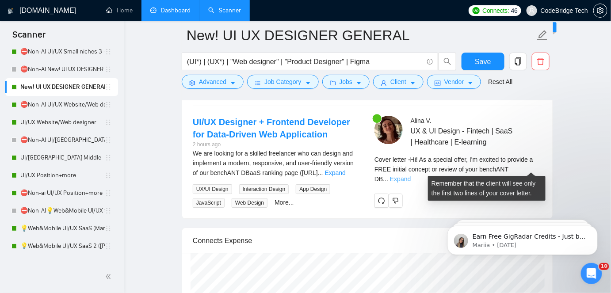
click at [411, 175] on link "Expand" at bounding box center [400, 178] width 21 height 7
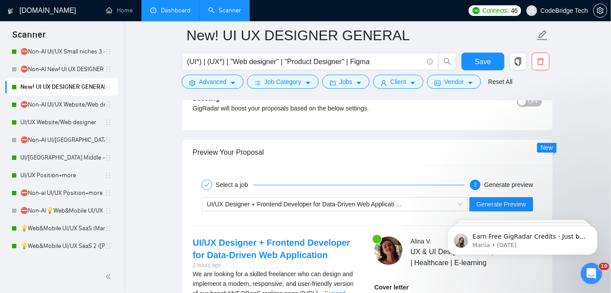
scroll to position [1888, 0]
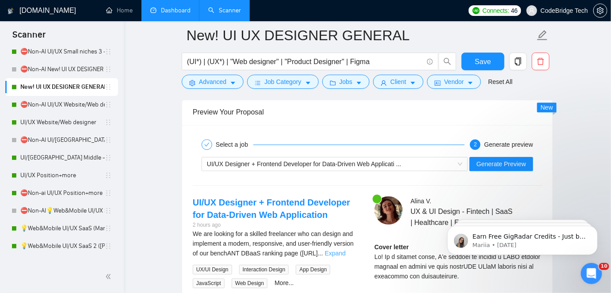
click at [345, 250] on link "Expand" at bounding box center [335, 253] width 21 height 7
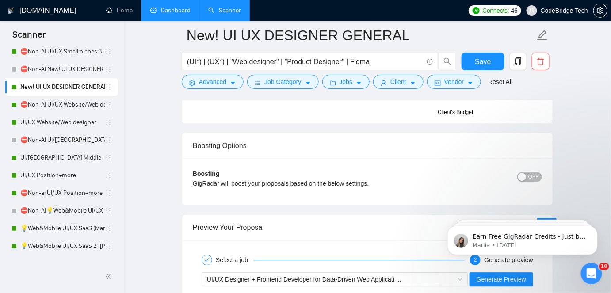
scroll to position [1764, 0]
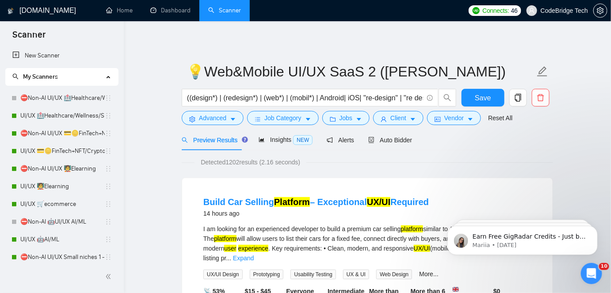
click at [373, 137] on span "Auto Bidder" at bounding box center [391, 140] width 44 height 7
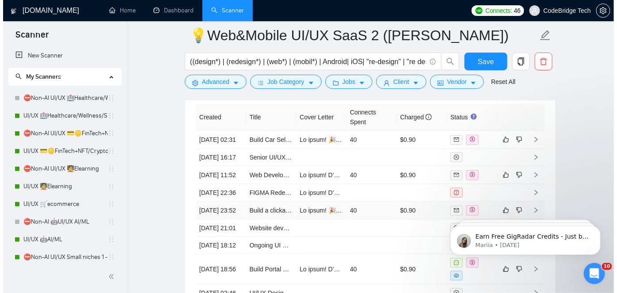
scroll to position [2419, 0]
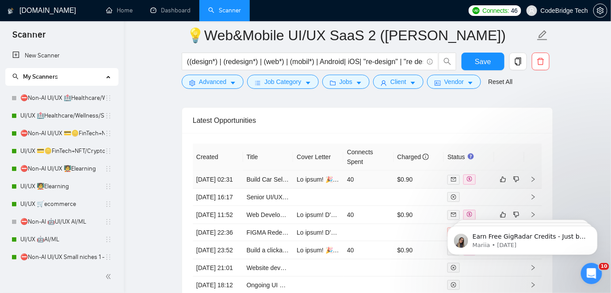
click at [344, 185] on td "40" at bounding box center [368, 180] width 50 height 18
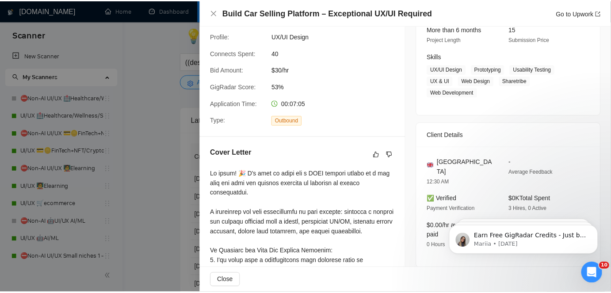
scroll to position [160, 0]
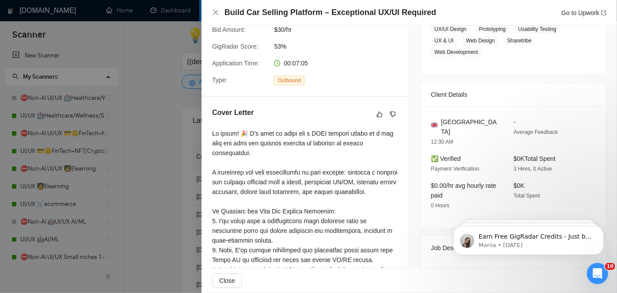
click at [193, 167] on div at bounding box center [308, 146] width 617 height 293
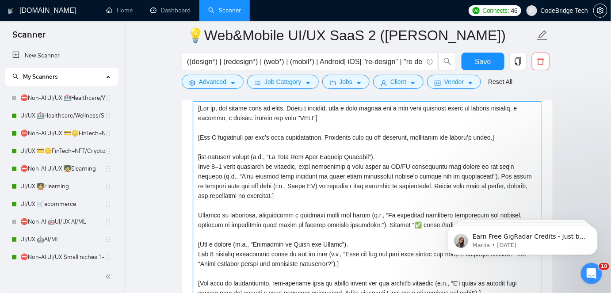
scroll to position [1012, 0]
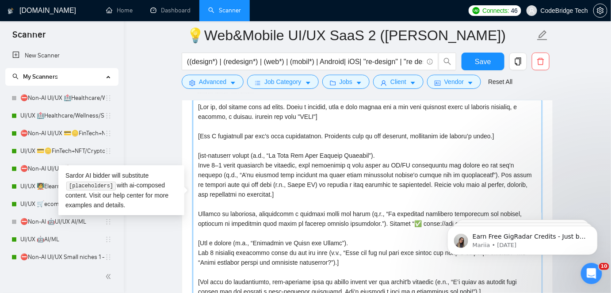
drag, startPoint x: 195, startPoint y: 162, endPoint x: 266, endPoint y: 190, distance: 76.6
click at [266, 190] on textarea "Cover letter template:" at bounding box center [367, 199] width 349 height 199
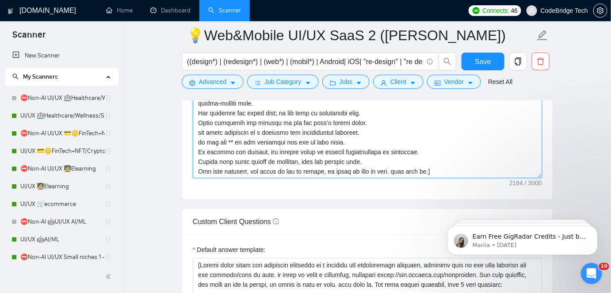
scroll to position [117, 0]
drag, startPoint x: 197, startPoint y: 170, endPoint x: 433, endPoint y: 170, distance: 235.5
click at [433, 170] on textarea "Cover letter template:" at bounding box center [367, 78] width 349 height 199
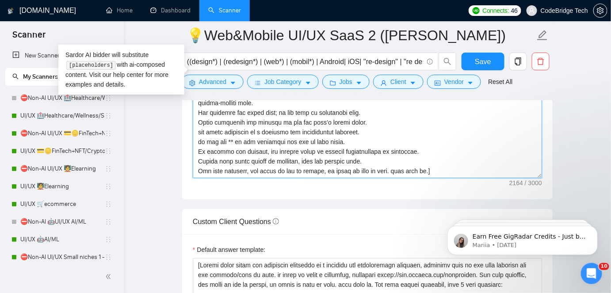
drag, startPoint x: 195, startPoint y: 137, endPoint x: 353, endPoint y: 137, distance: 157.8
click at [353, 137] on textarea "Cover letter template:" at bounding box center [367, 78] width 349 height 199
